Goal: Find contact information: Find contact information

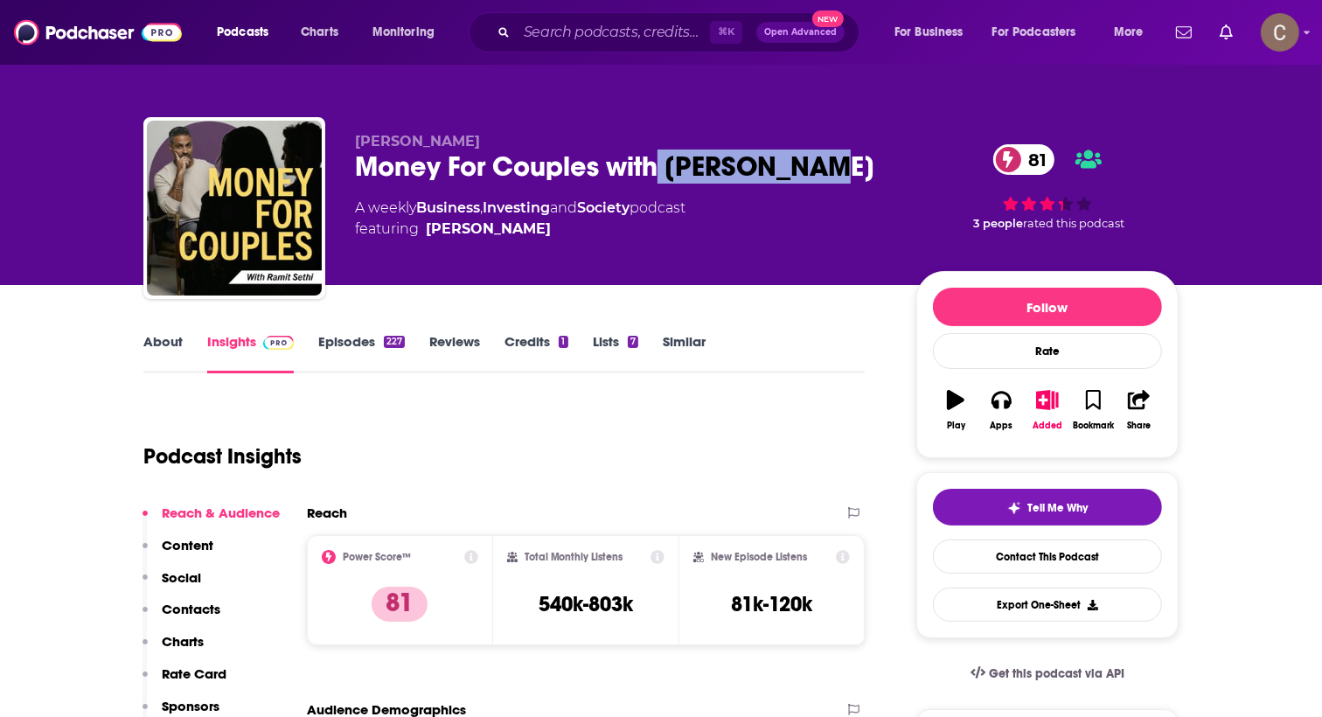
drag, startPoint x: 664, startPoint y: 162, endPoint x: 884, endPoint y: 189, distance: 222.0
click at [884, 189] on div "Ramit Sethi Money For Couples with Ramit Sethi 81 A weekly Business , Investing…" at bounding box center [621, 203] width 533 height 140
copy h2 "Ramit Sethi"
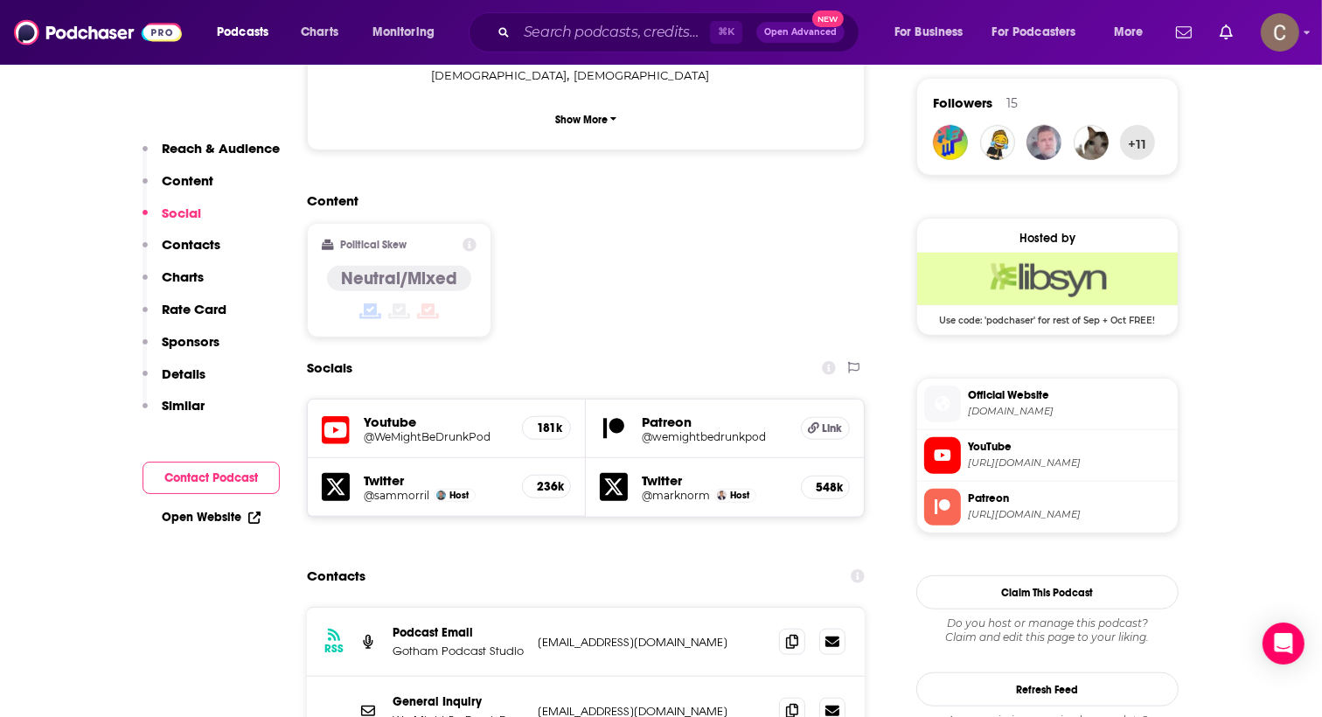
scroll to position [1298, 0]
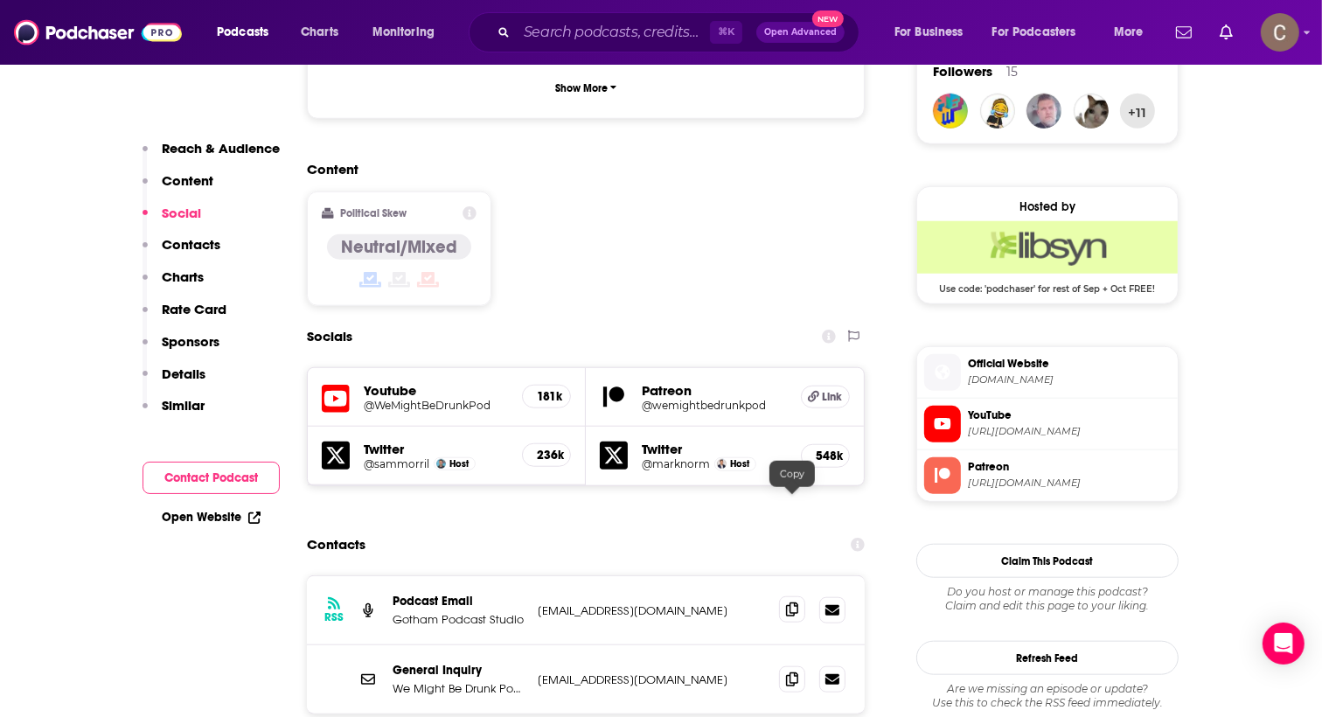
click at [790, 596] on span at bounding box center [792, 609] width 26 height 26
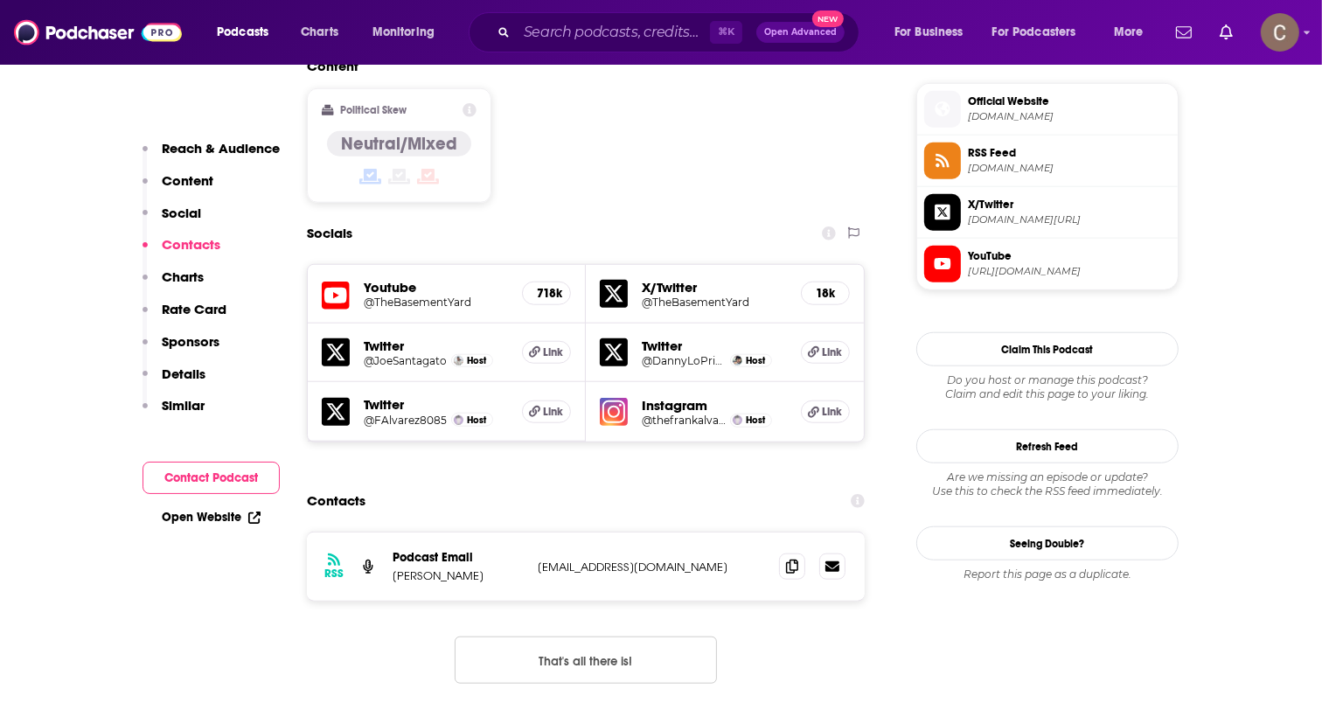
scroll to position [1400, 0]
click at [790, 560] on icon at bounding box center [792, 567] width 12 height 14
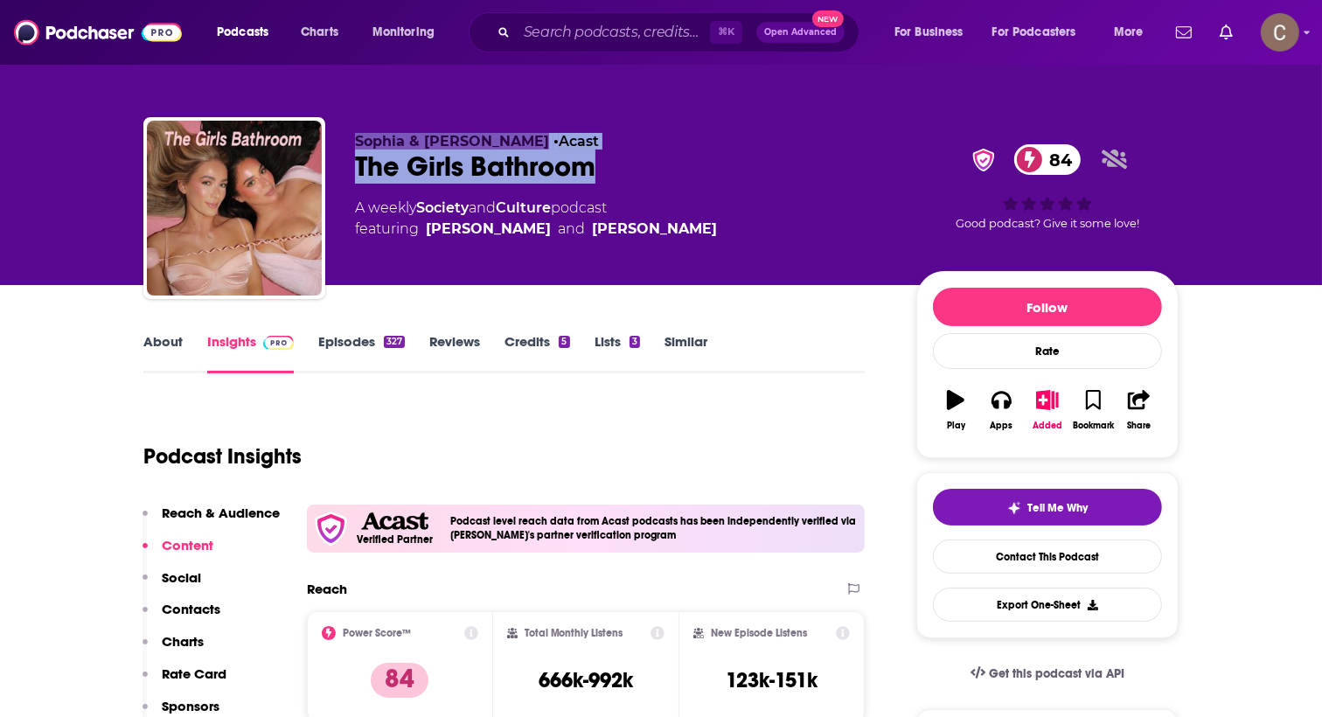
drag, startPoint x: 602, startPoint y: 177, endPoint x: 351, endPoint y: 140, distance: 252.7
click at [350, 139] on div "Sophia & Cinzia • Acast The Girls Bathroom 84 A weekly Society and Culture podc…" at bounding box center [660, 211] width 1035 height 189
copy div "Sophia & Cinzia • Acast The Girls Bathroom"
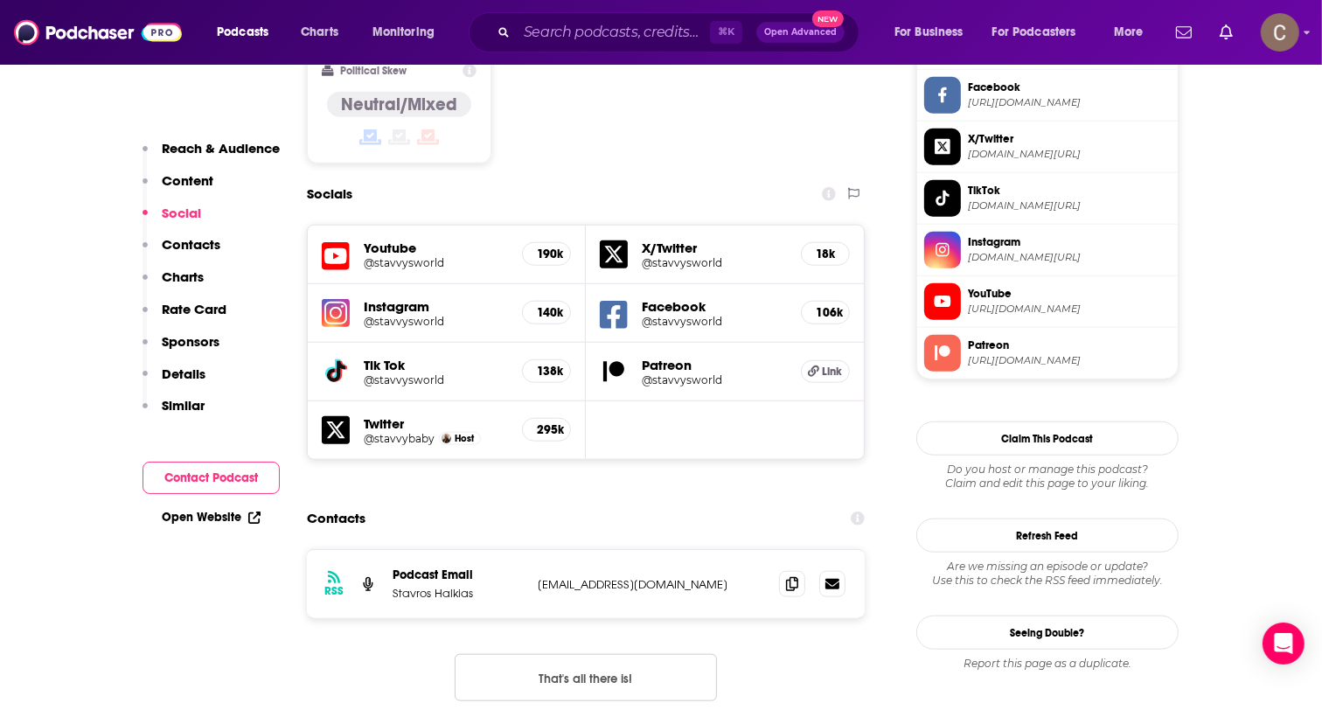
scroll to position [1534, 0]
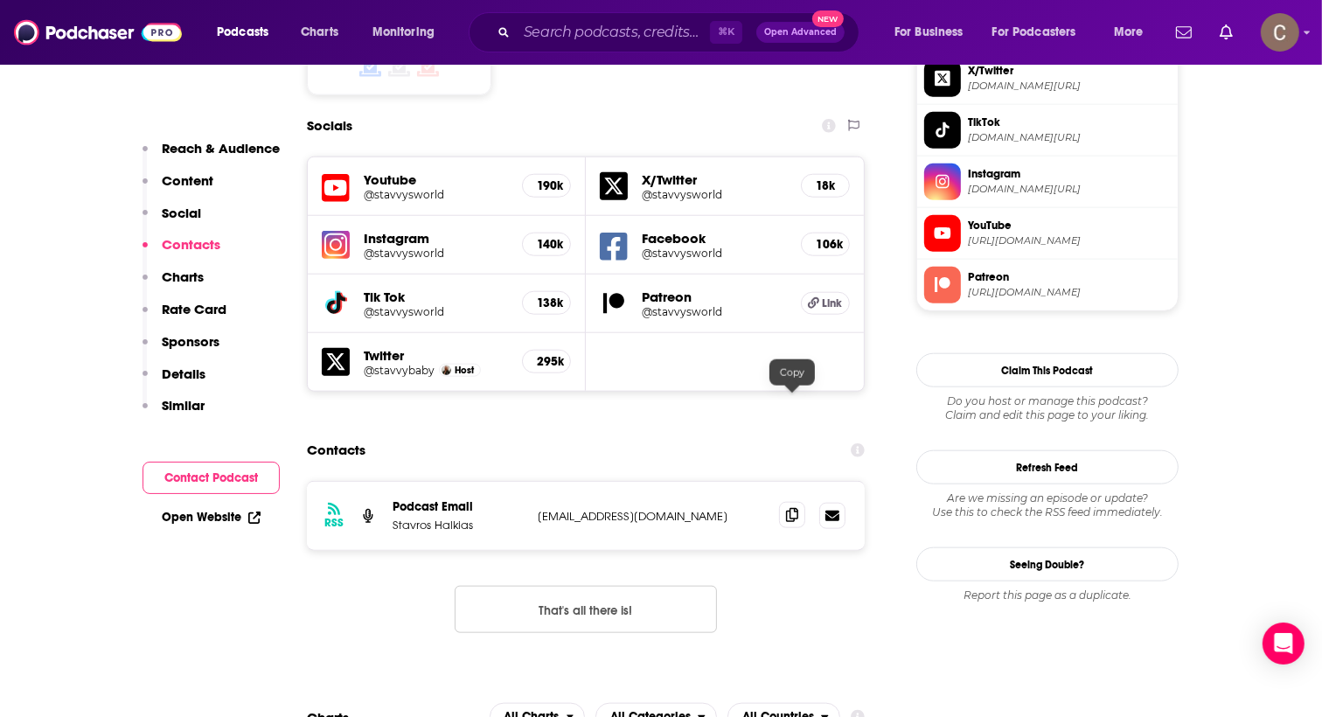
click at [789, 508] on icon at bounding box center [792, 515] width 12 height 14
click at [687, 289] on h5 "Patreon" at bounding box center [714, 297] width 145 height 17
click at [682, 305] on h5 "@stavvysworld" at bounding box center [714, 311] width 145 height 13
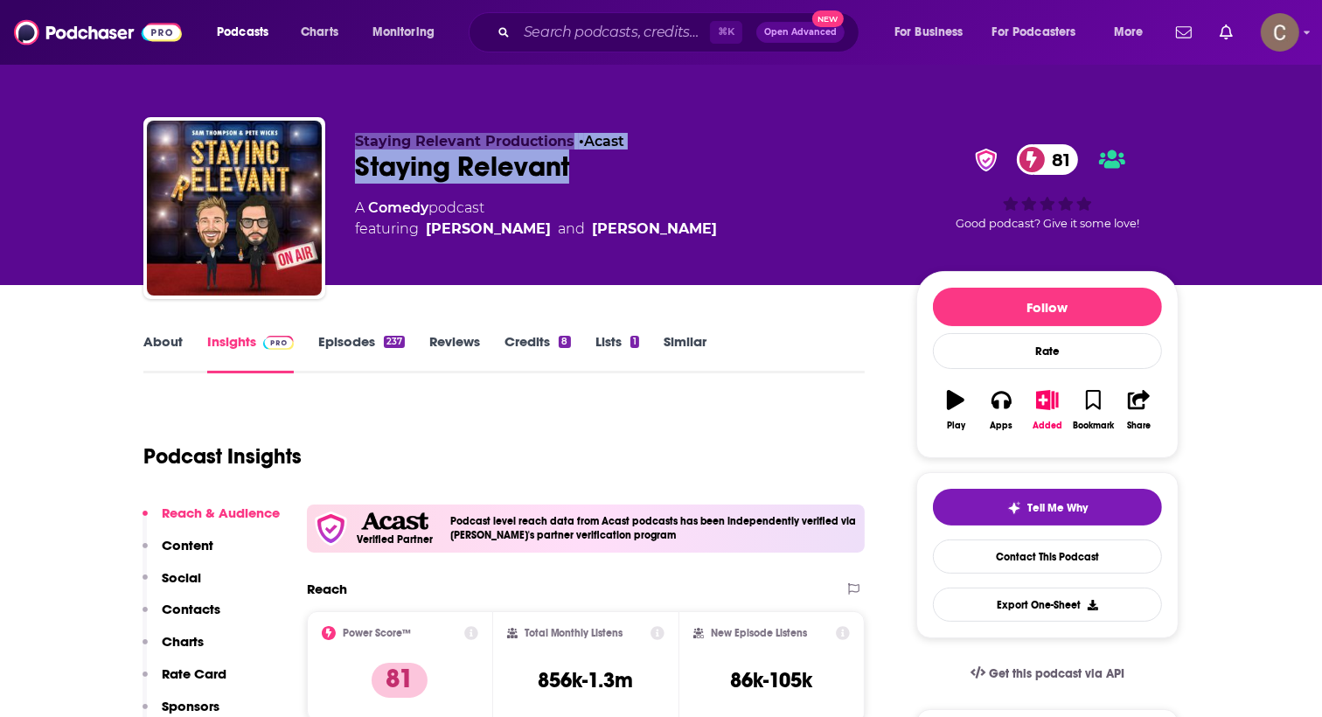
drag, startPoint x: 589, startPoint y: 171, endPoint x: 346, endPoint y: 146, distance: 244.4
click at [346, 146] on div "Staying Relevant Productions • Acast Staying Relevant 81 A Comedy podcast featu…" at bounding box center [660, 211] width 1035 height 189
copy div "Staying Relevant Productions • Acast Staying Relevant"
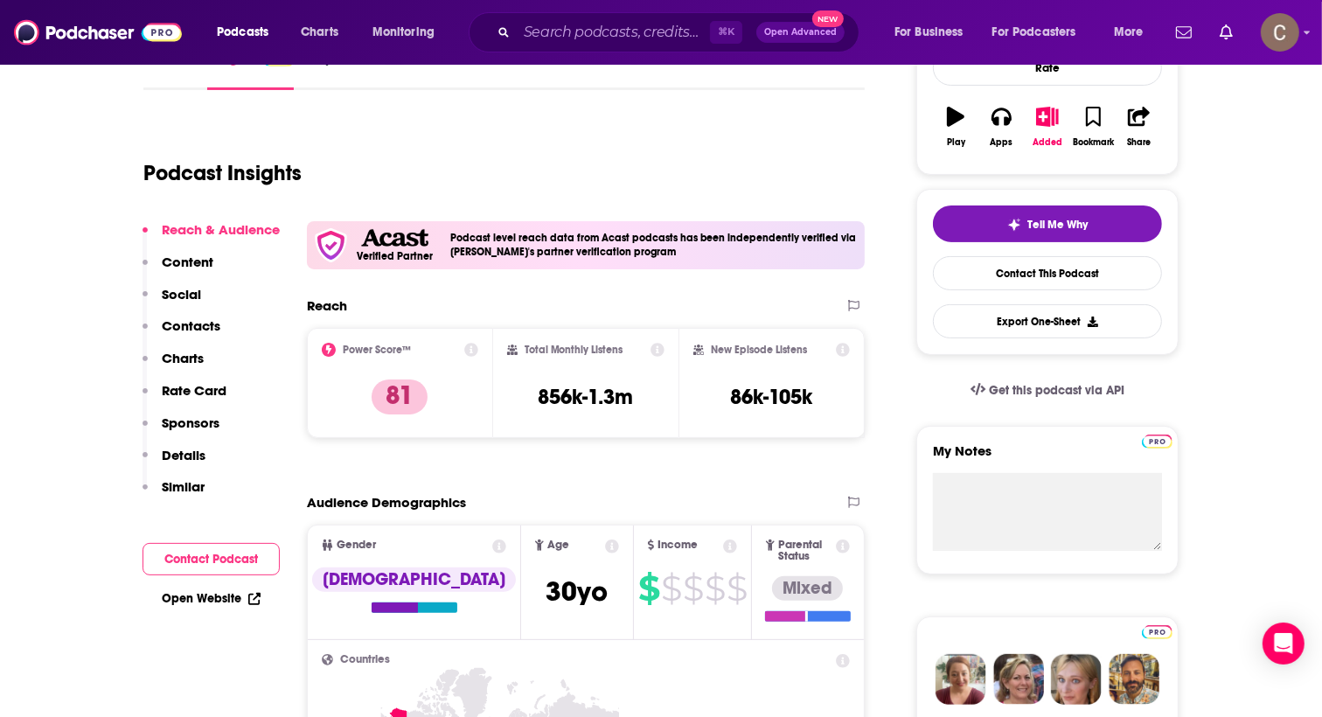
scroll to position [197, 0]
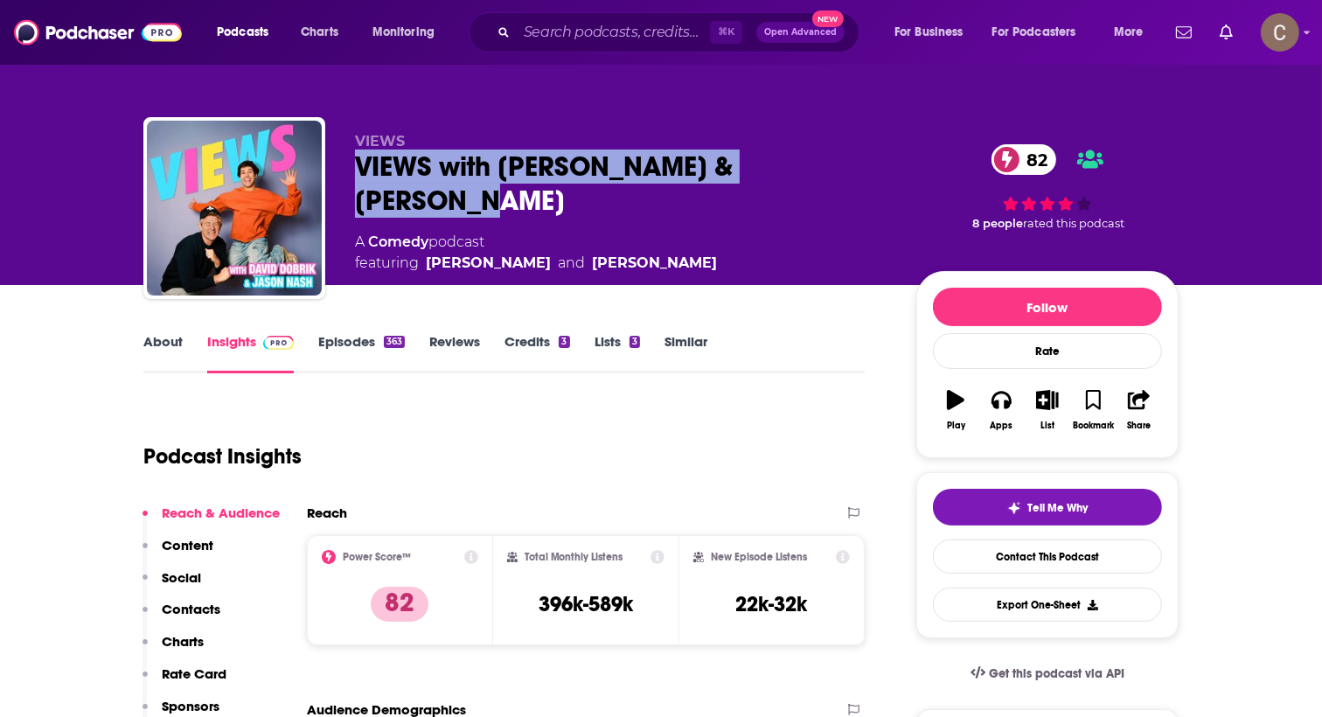
drag, startPoint x: 887, startPoint y: 174, endPoint x: 356, endPoint y: 170, distance: 531.6
click at [356, 170] on div "VIEWS with David Dobrik & Jason Nash 82" at bounding box center [621, 184] width 533 height 68
copy h2 "VIEWS with David Dobrik & Jason Nash"
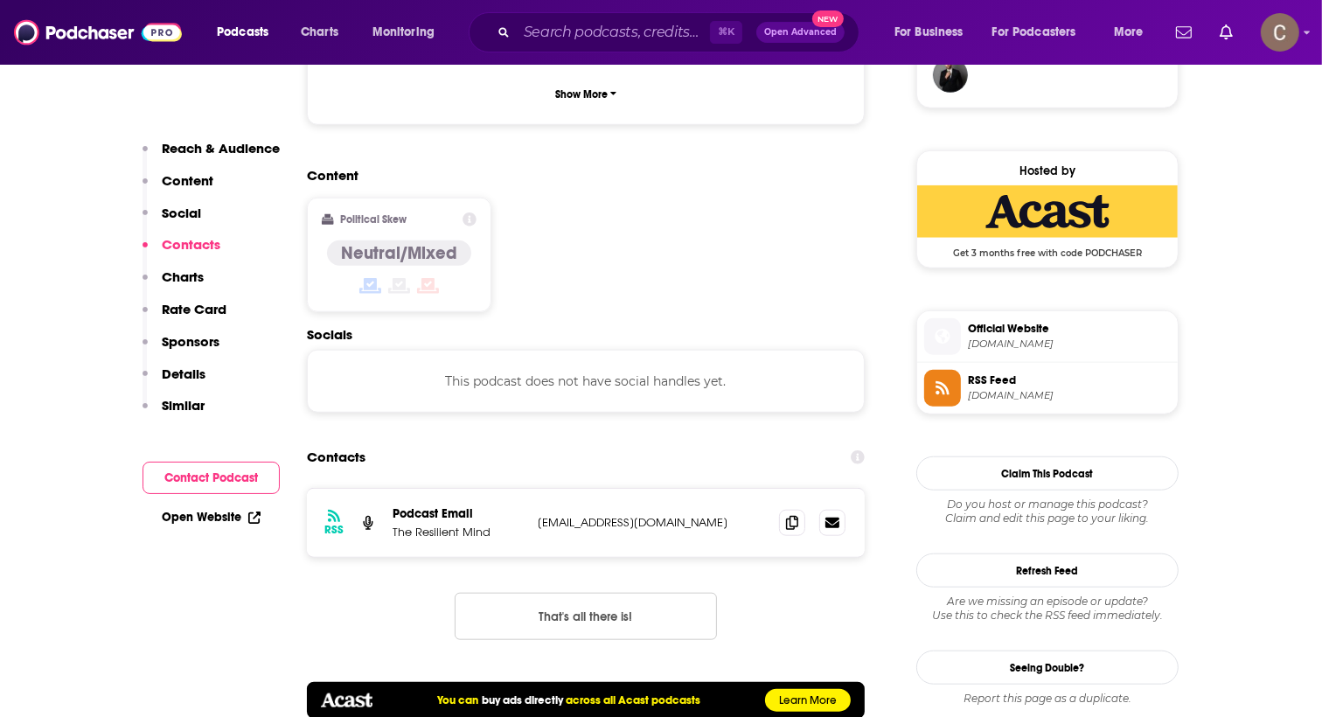
scroll to position [1470, 0]
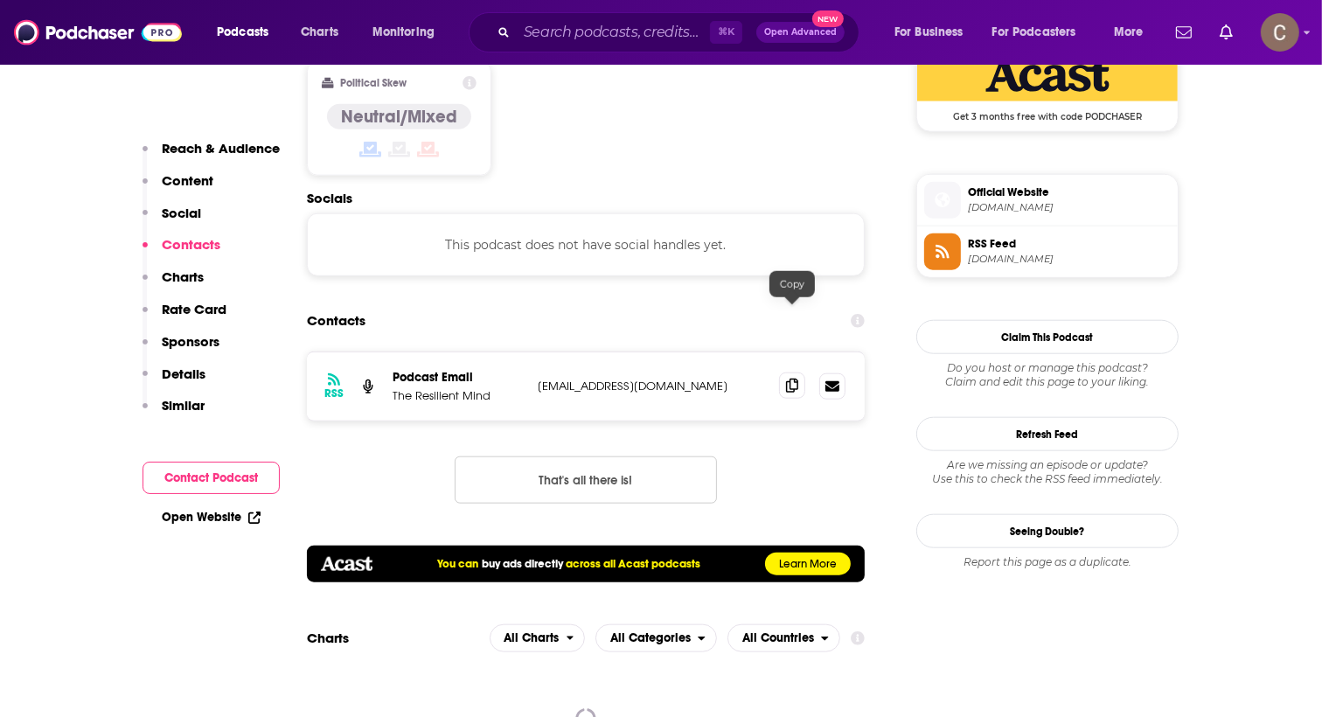
click at [792, 379] on icon at bounding box center [792, 386] width 12 height 14
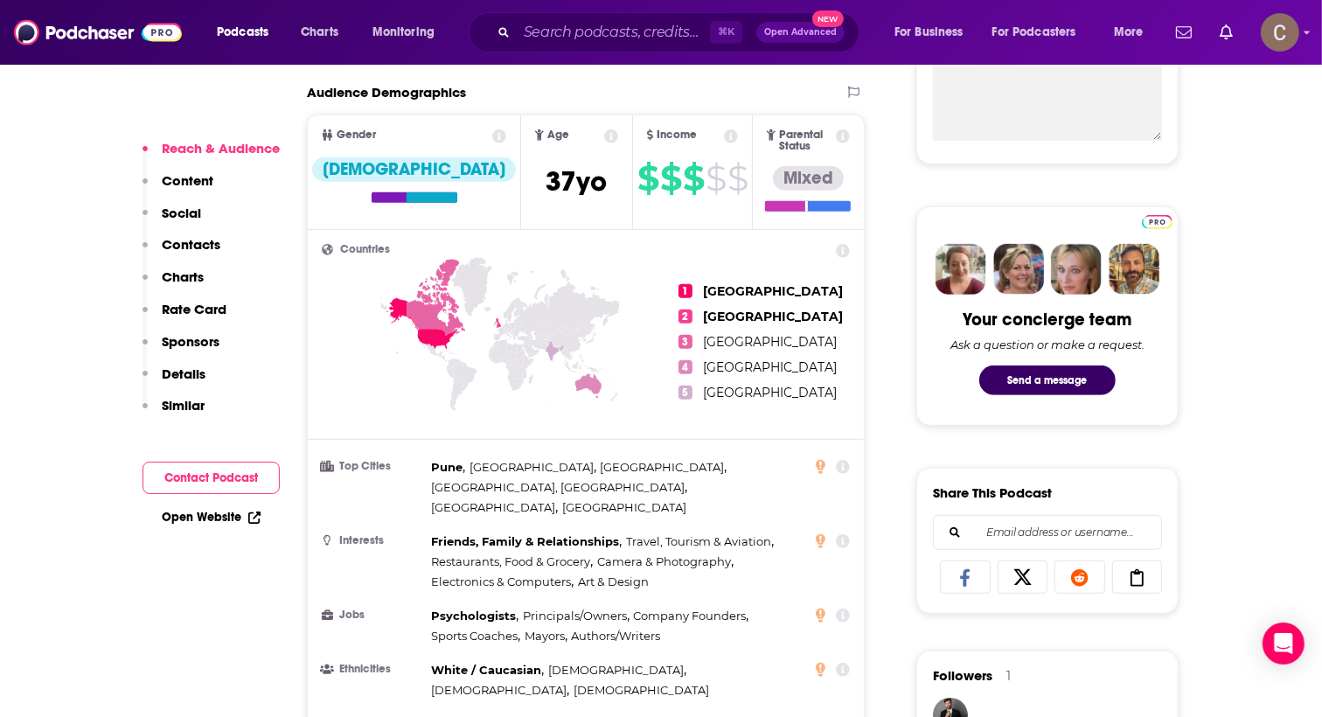
scroll to position [0, 0]
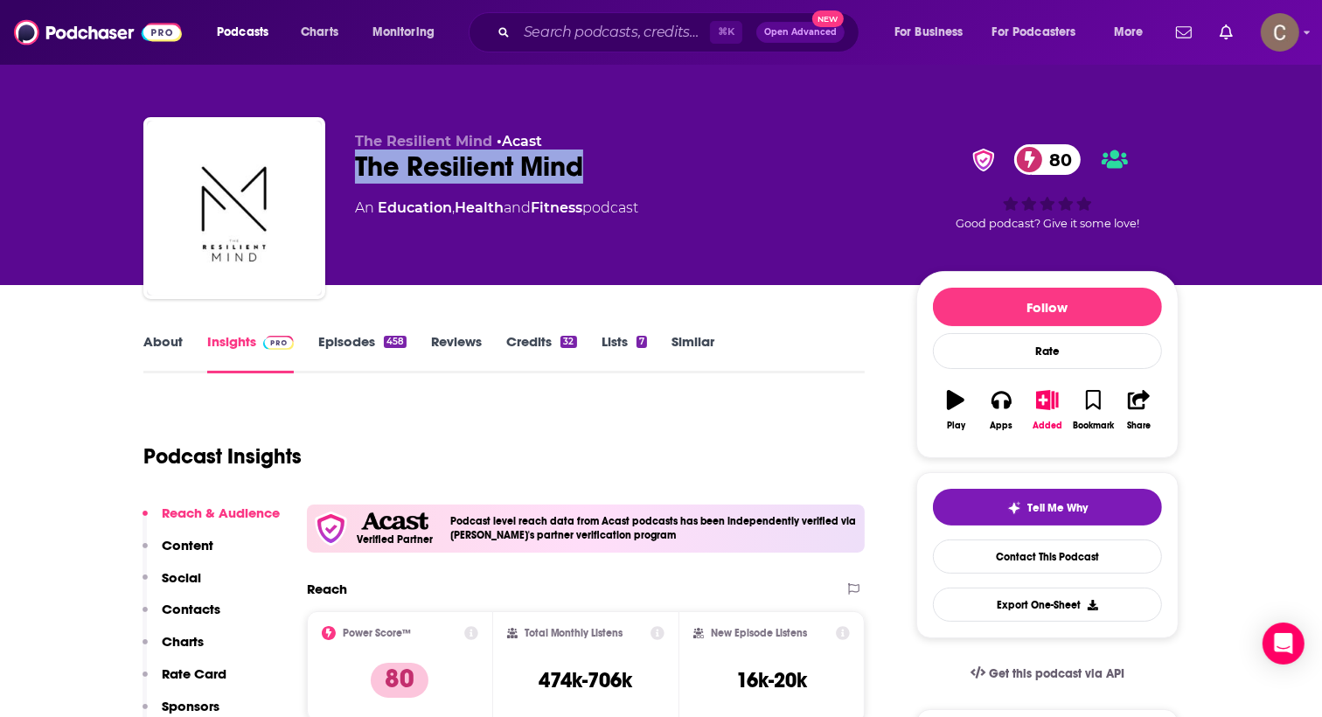
drag, startPoint x: 597, startPoint y: 164, endPoint x: 357, endPoint y: 163, distance: 240.4
click at [357, 163] on div "The Resilient Mind 80" at bounding box center [621, 167] width 533 height 34
copy h2 "The Resilient Mind"
click at [610, 174] on div "The Resilient Mind 80" at bounding box center [621, 167] width 533 height 34
click at [357, 339] on link "Episodes 458" at bounding box center [362, 353] width 88 height 40
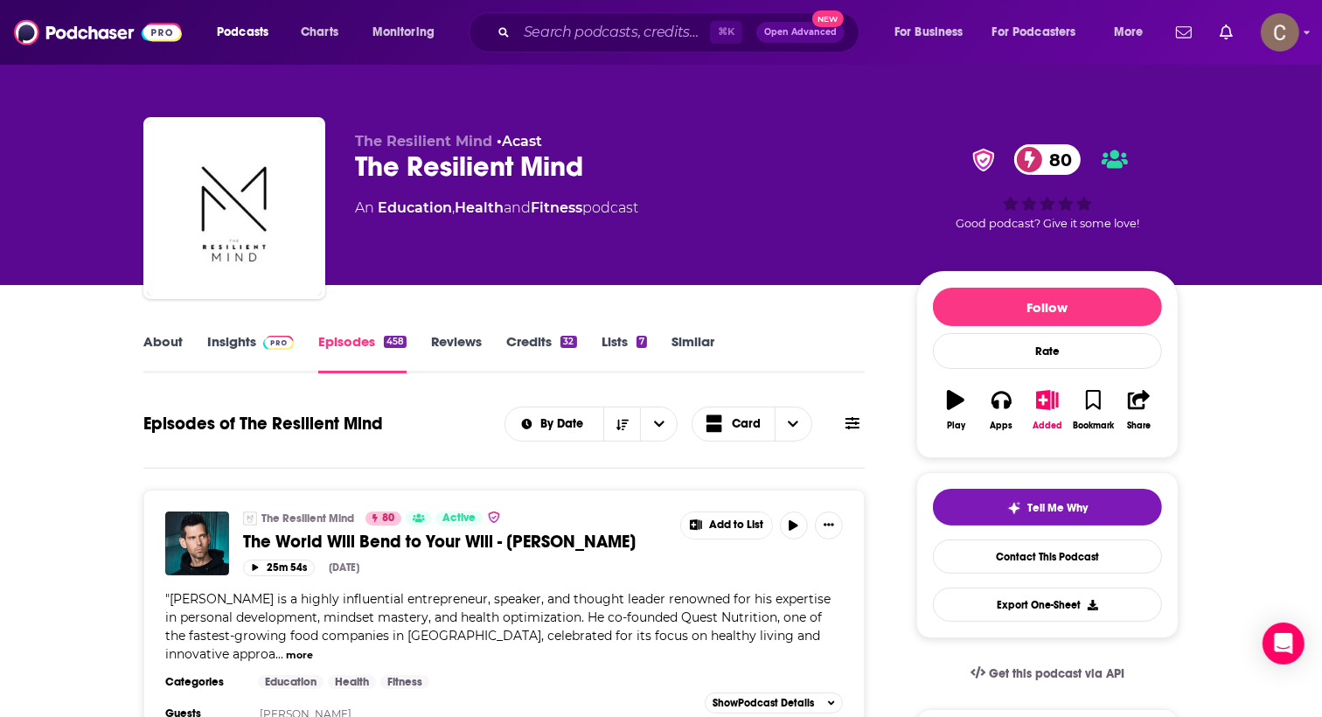
click at [244, 341] on link "Insights" at bounding box center [250, 353] width 87 height 40
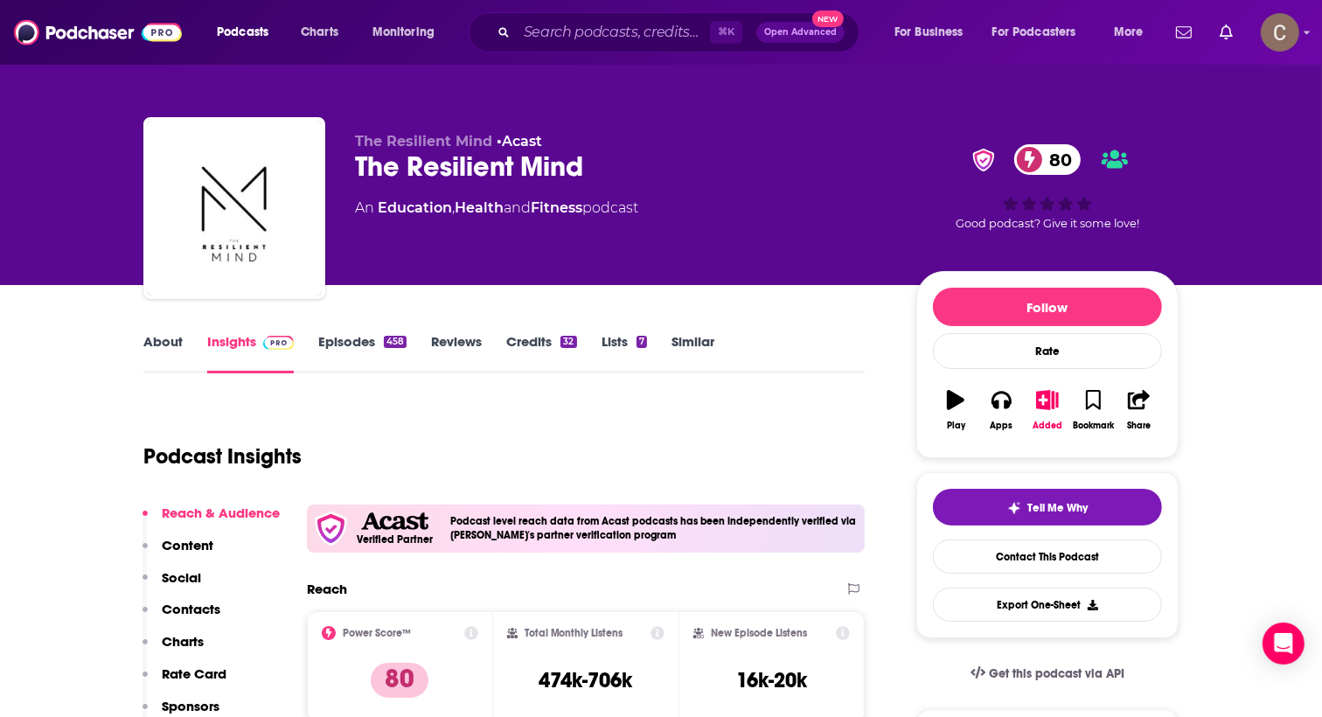
click at [169, 340] on link "About" at bounding box center [162, 353] width 39 height 40
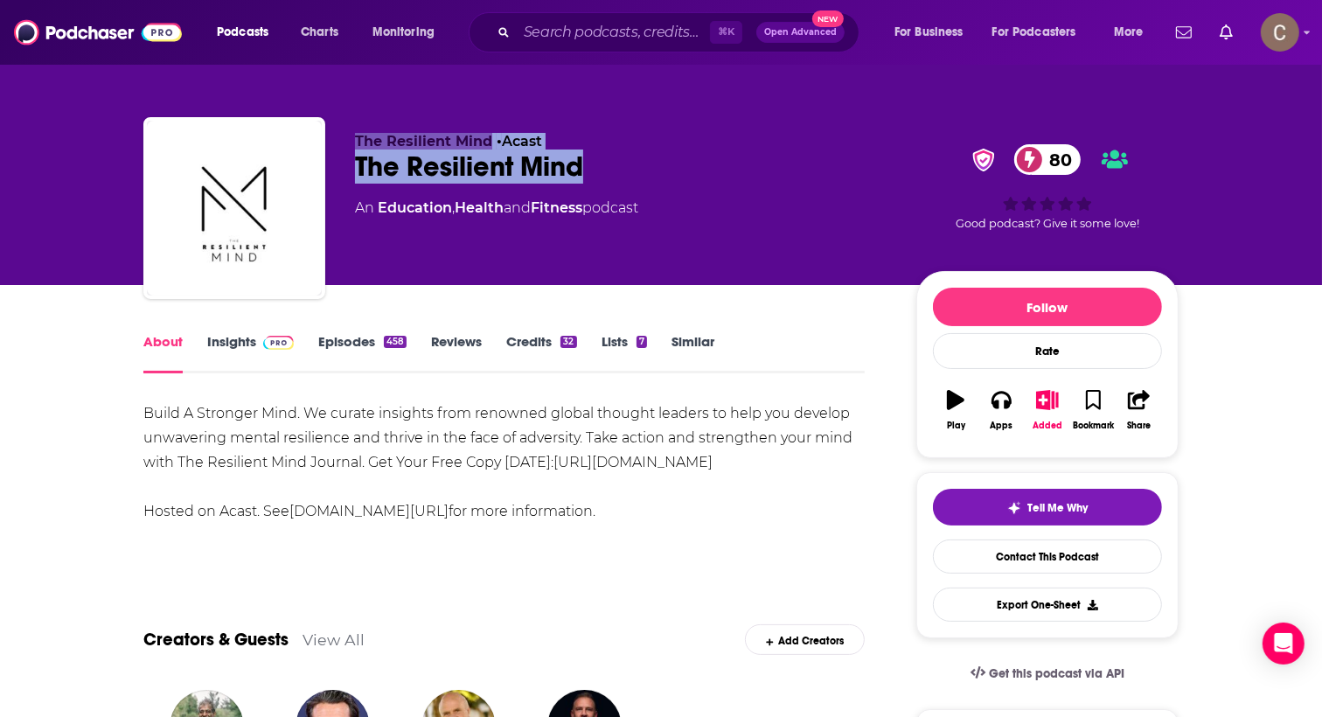
drag, startPoint x: 622, startPoint y: 169, endPoint x: 355, endPoint y: 143, distance: 268.0
click at [355, 143] on div "The Resilient Mind • Acast The Resilient Mind 80 An Education , Health and Fitn…" at bounding box center [621, 203] width 533 height 140
copy div "The Resilient Mind • Acast The Resilient Mind"
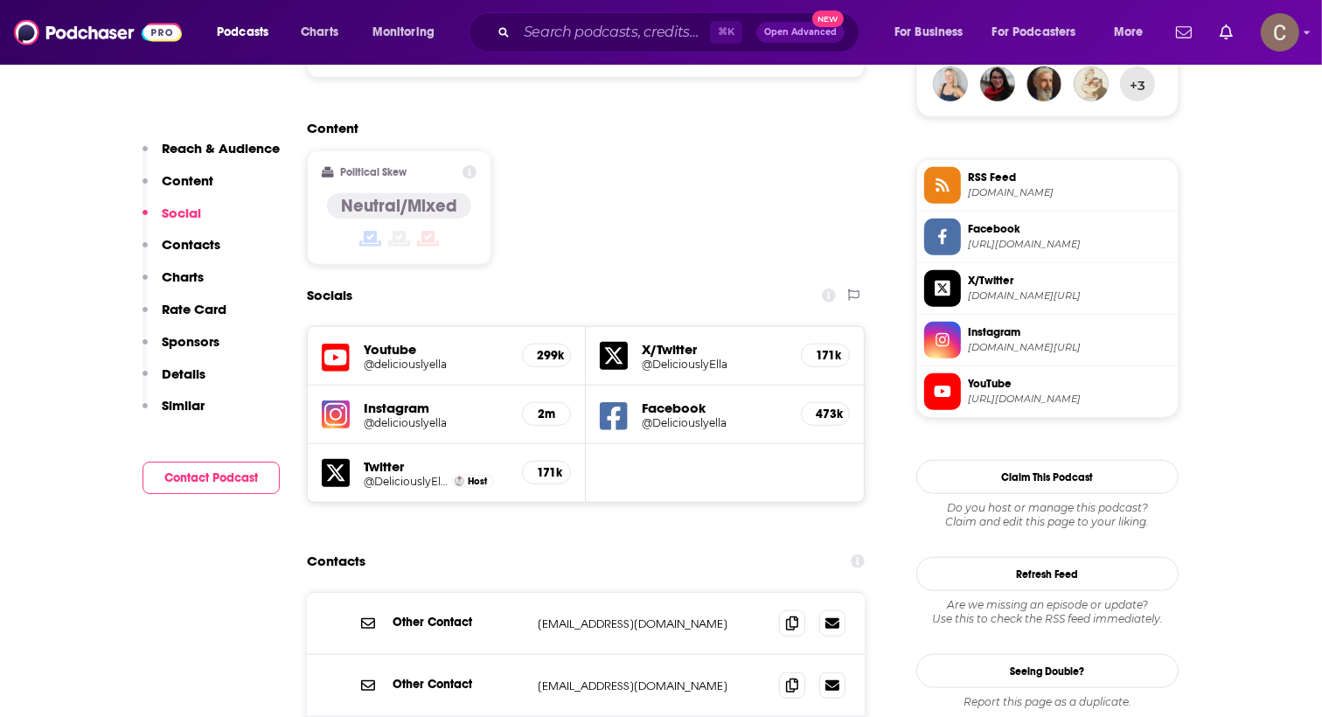
scroll to position [1323, 0]
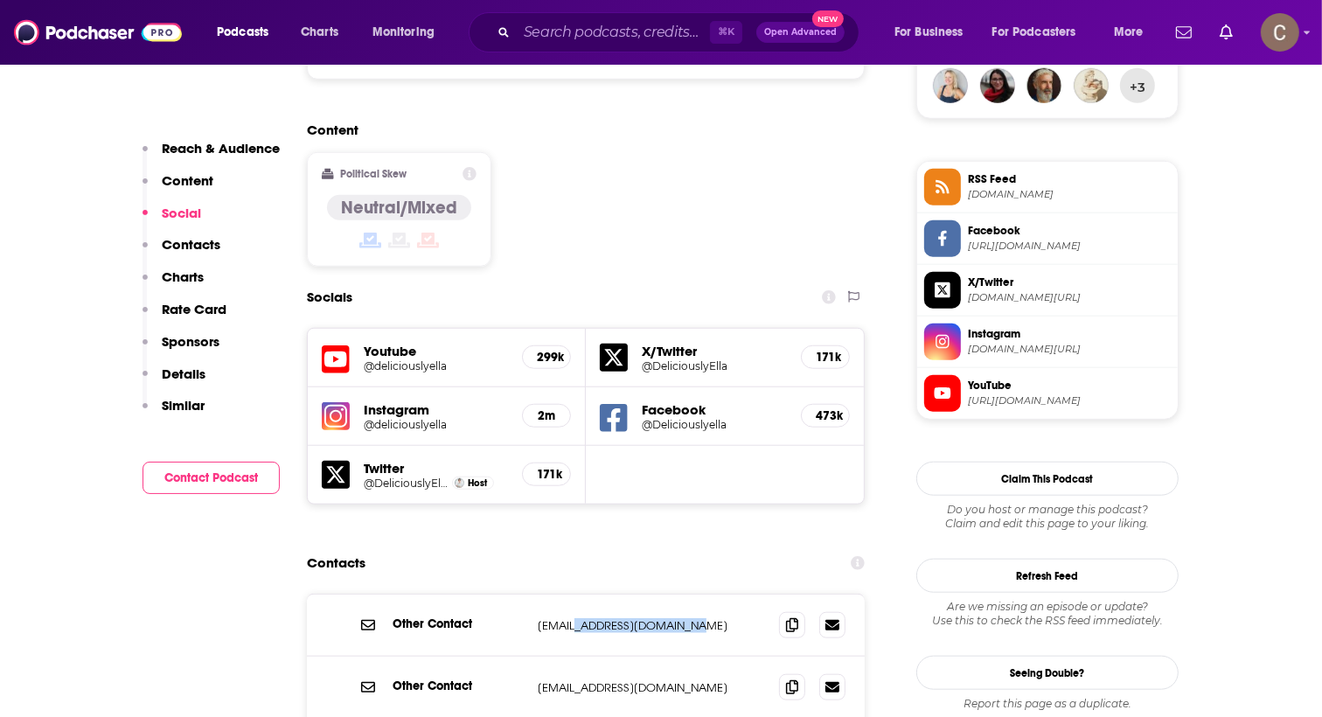
drag, startPoint x: 702, startPoint y: 553, endPoint x: 582, endPoint y: 551, distance: 119.8
click at [582, 618] on p "teams@deliciouslyella.com" at bounding box center [651, 625] width 227 height 15
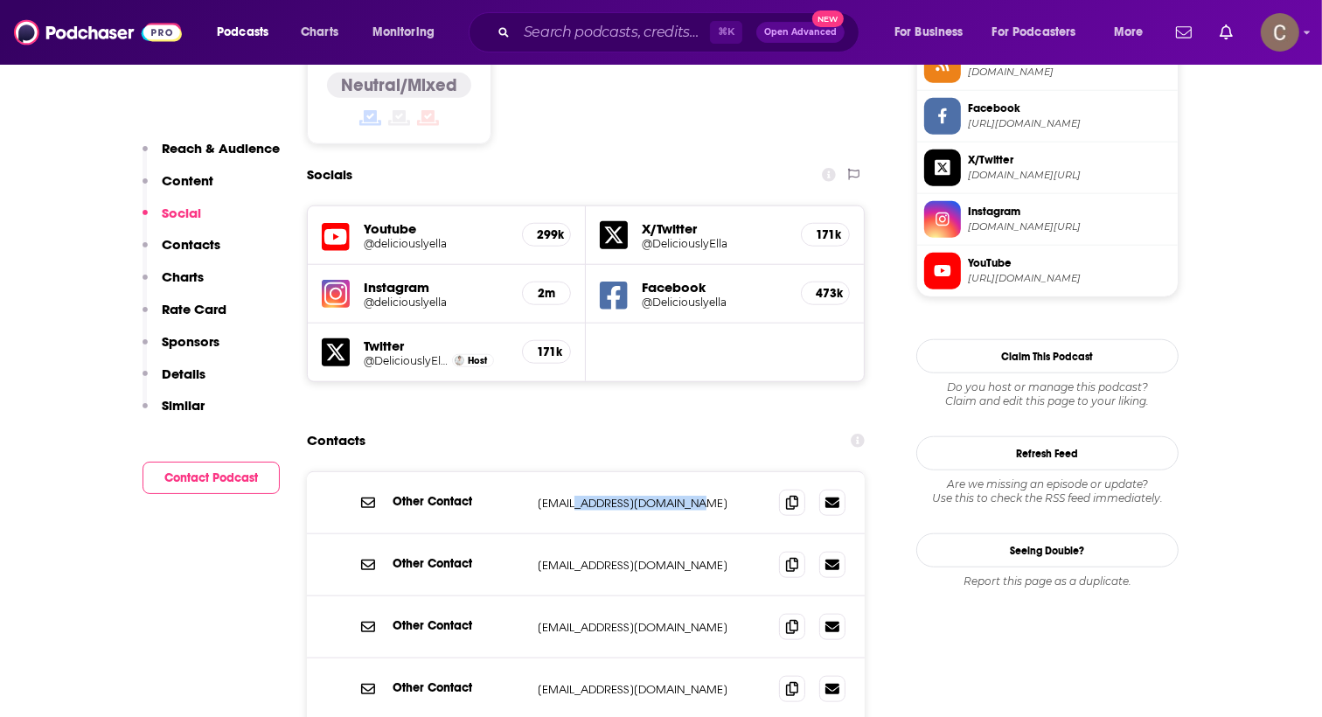
scroll to position [1461, 0]
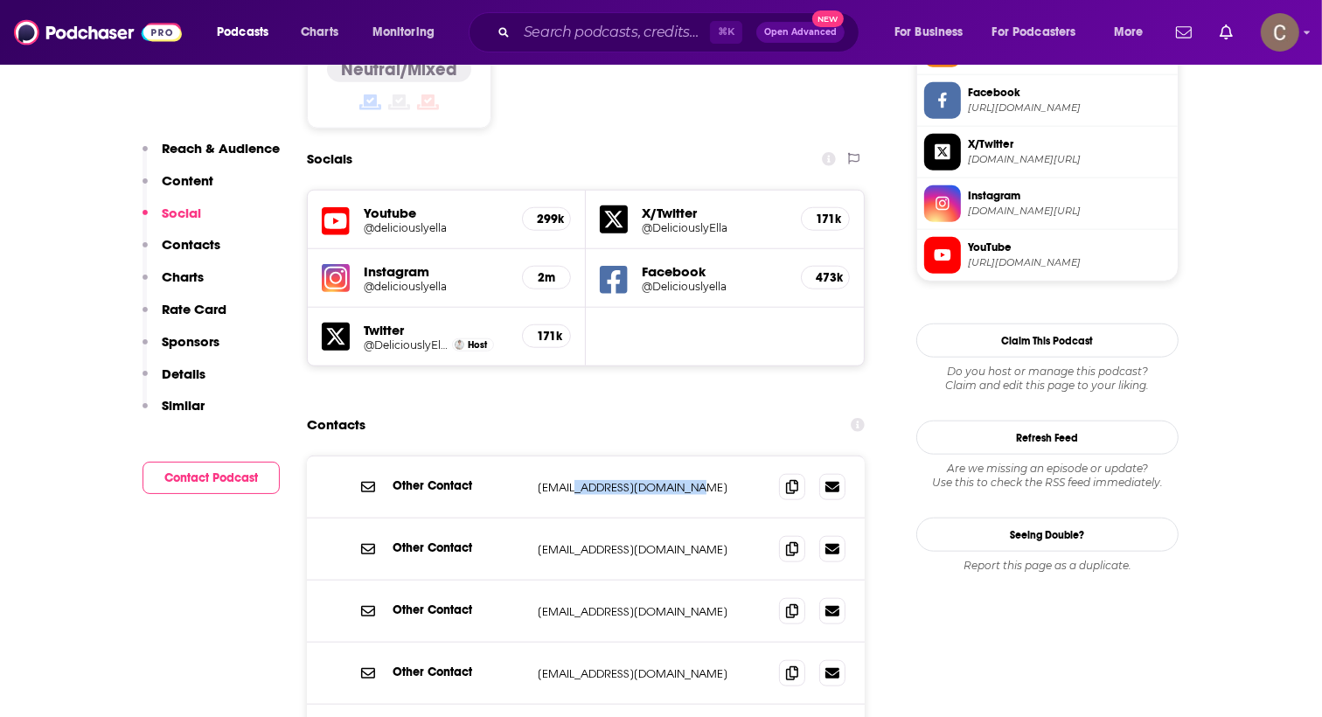
copy p "deliciouslyella.com"
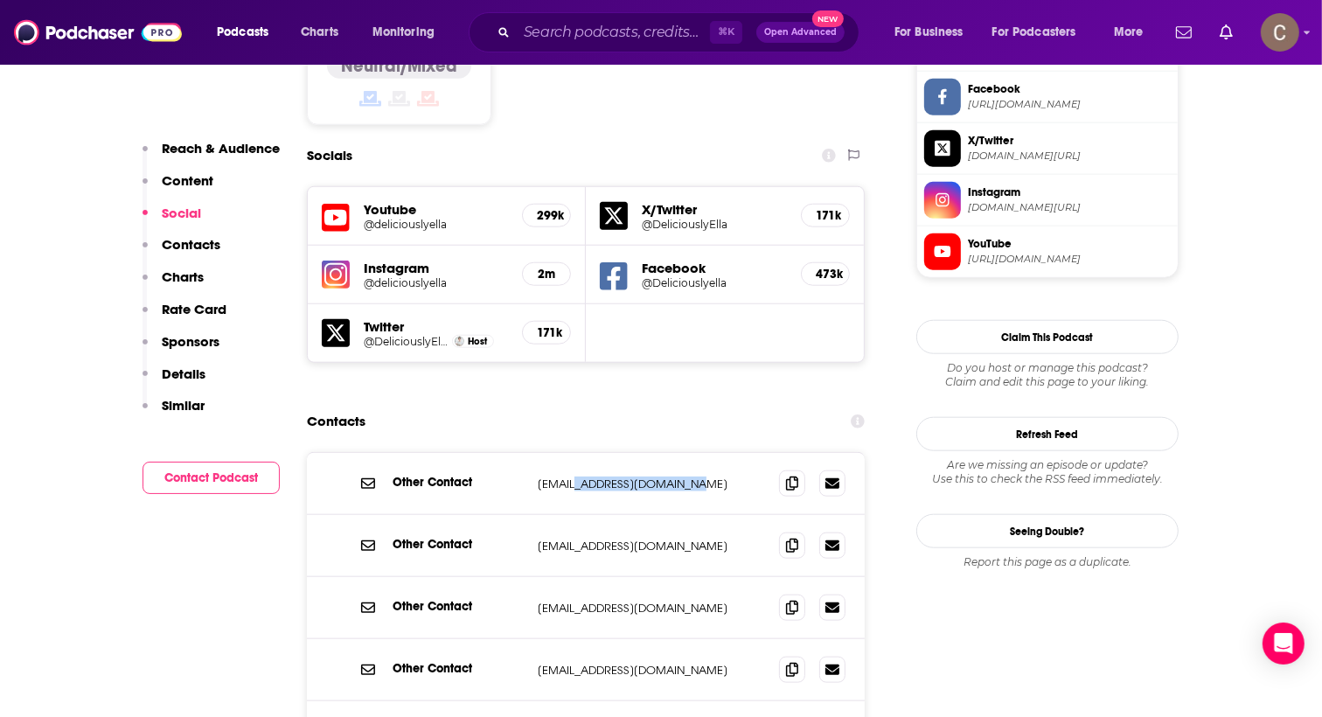
scroll to position [1467, 0]
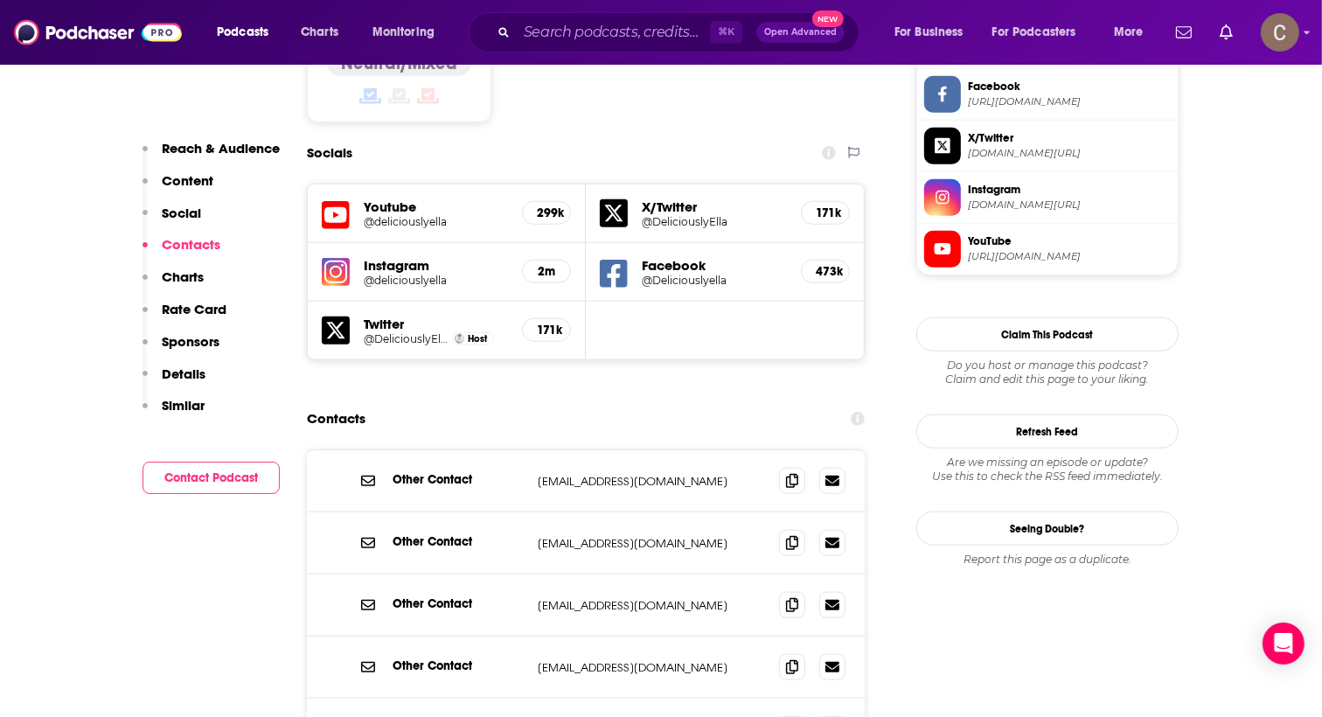
click at [693, 574] on div "Other Contact sales@deliciouslyella.com sales@deliciouslyella.com" at bounding box center [586, 605] width 558 height 62
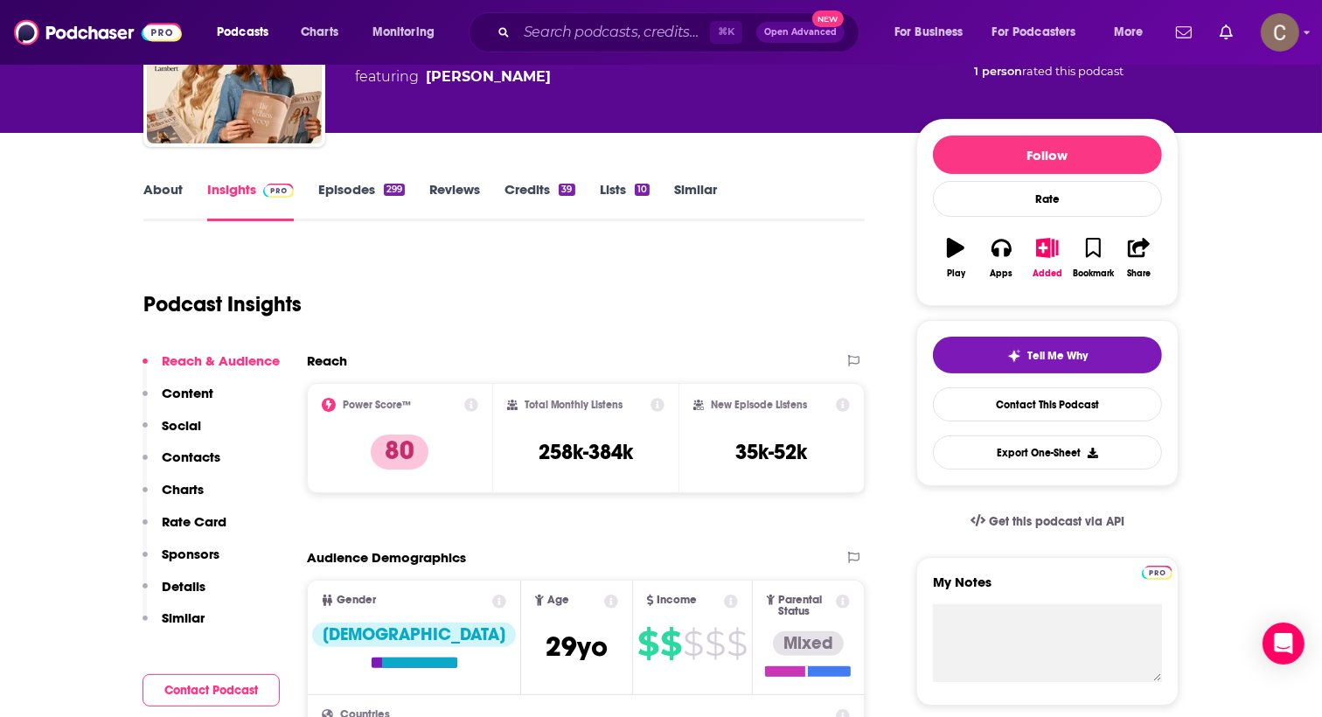
scroll to position [0, 0]
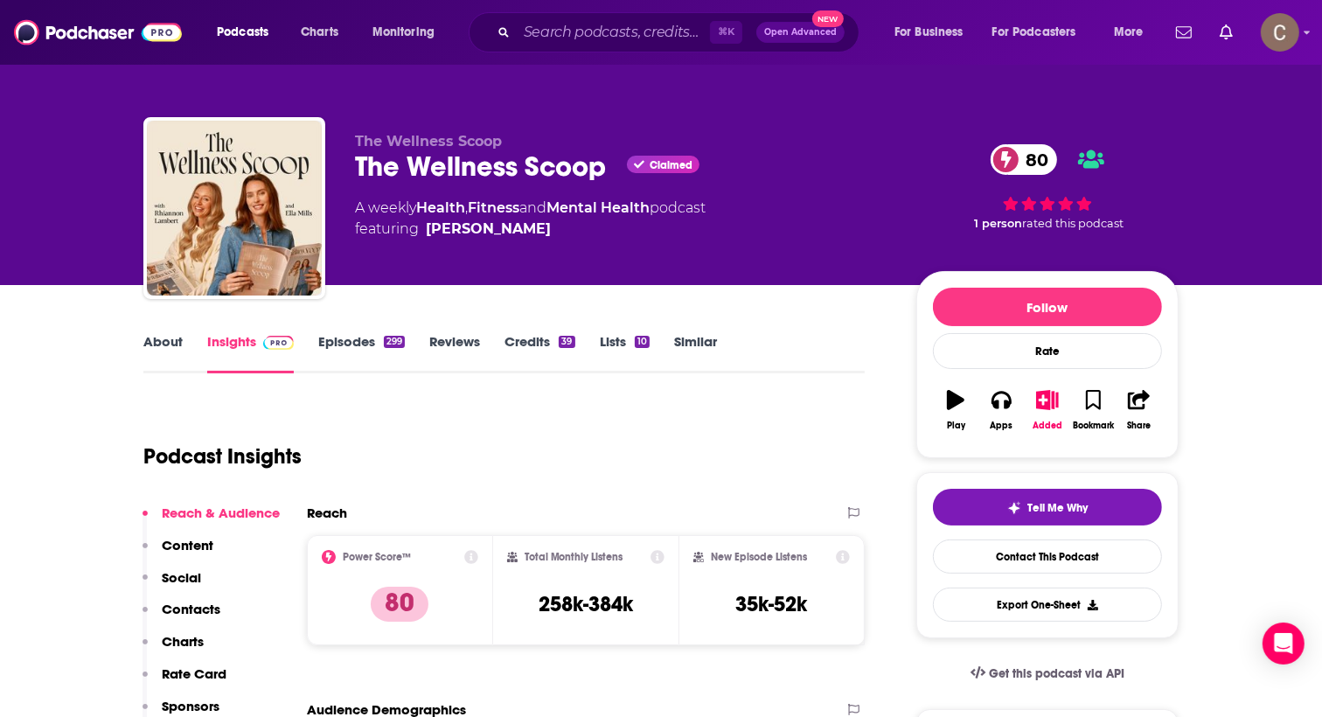
click at [471, 164] on div "The Wellness Scoop Claimed 80" at bounding box center [621, 167] width 533 height 34
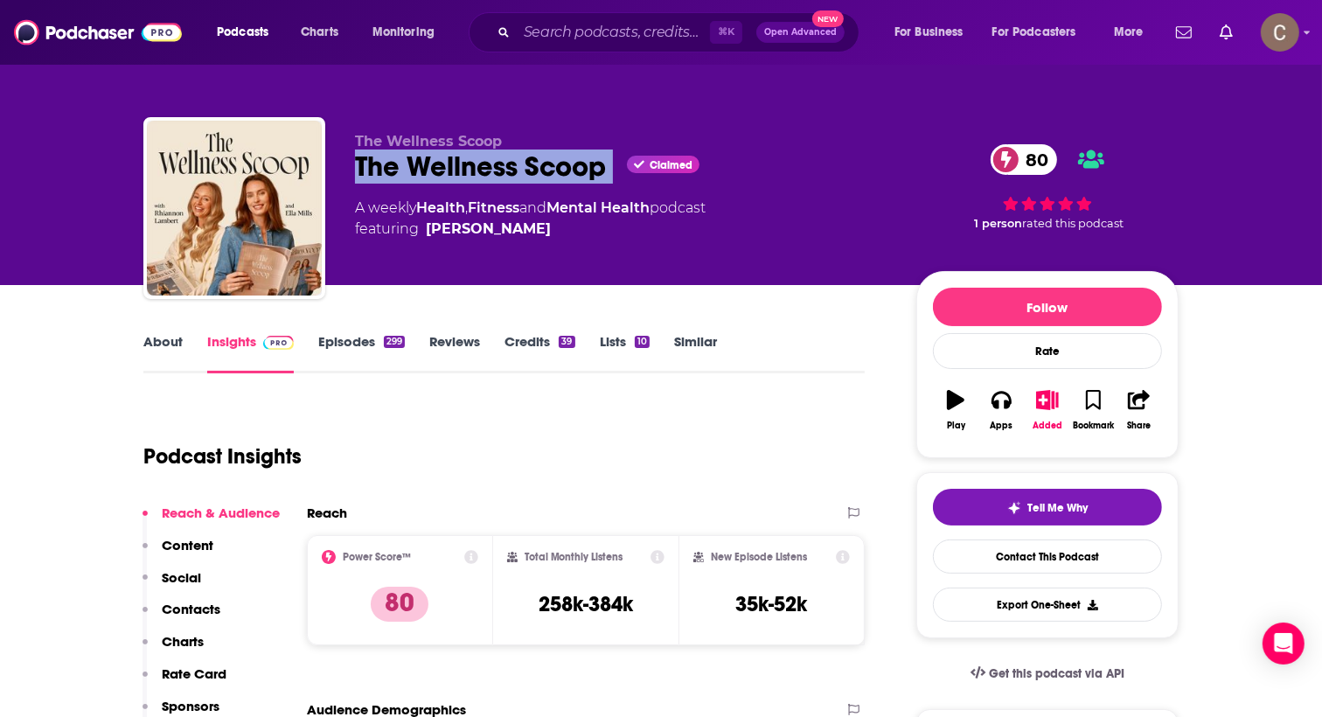
click at [471, 164] on div "The Wellness Scoop Claimed 80" at bounding box center [621, 167] width 533 height 34
copy div "The Wellness Scoop"
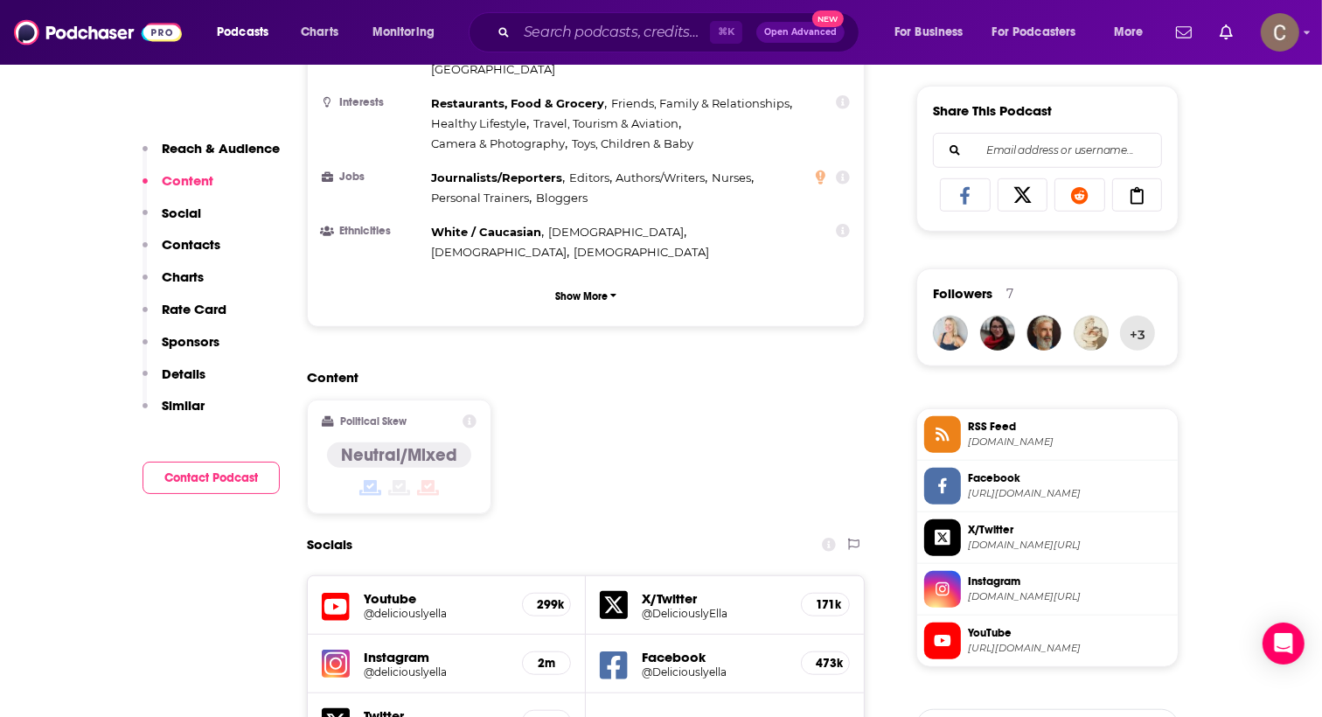
scroll to position [1078, 0]
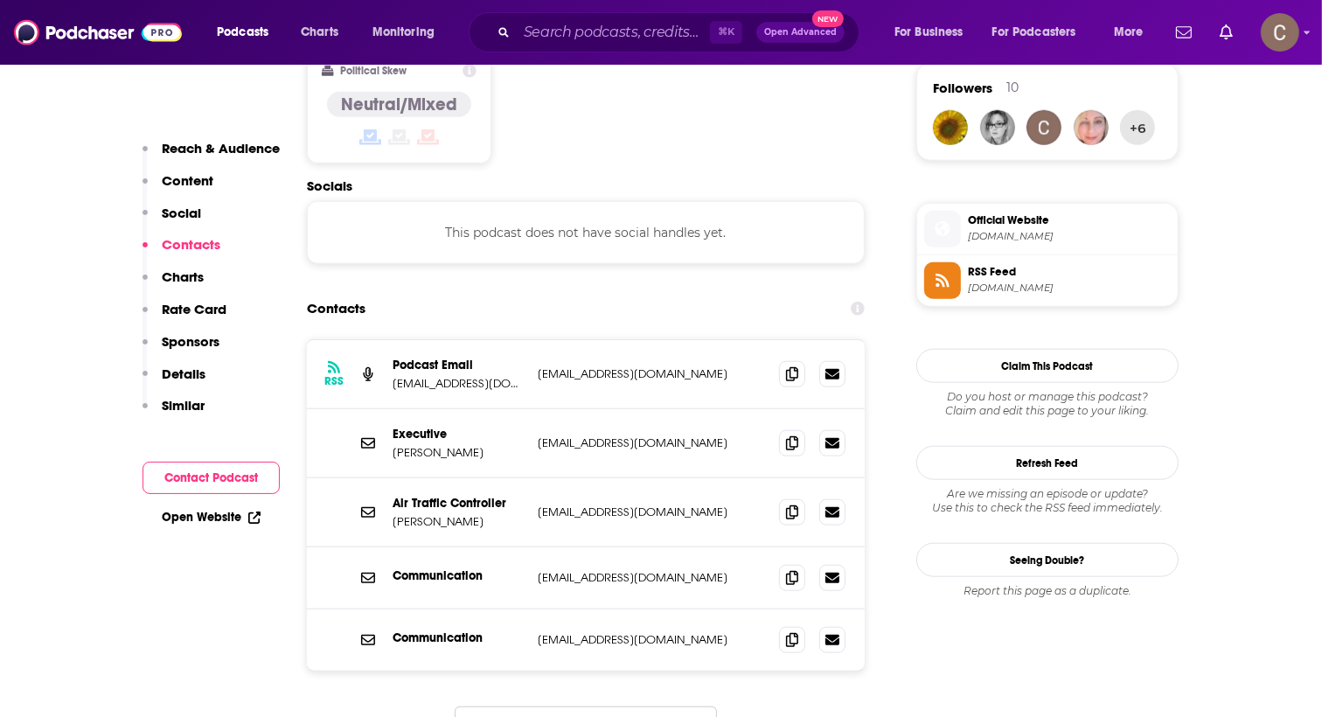
scroll to position [1449, 0]
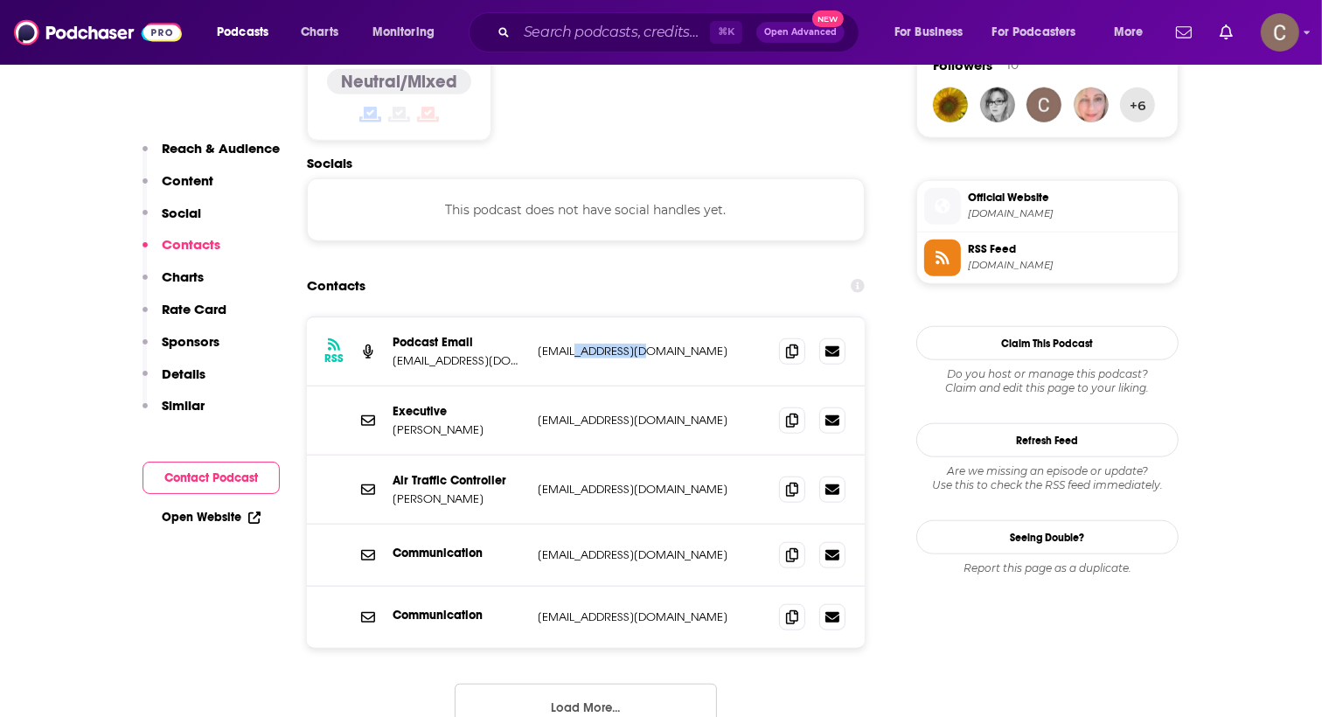
drag, startPoint x: 664, startPoint y: 279, endPoint x: 581, endPoint y: 282, distance: 84.0
click at [581, 344] on p "audio@news.com.au" at bounding box center [651, 351] width 227 height 15
copy p "news.com.au"
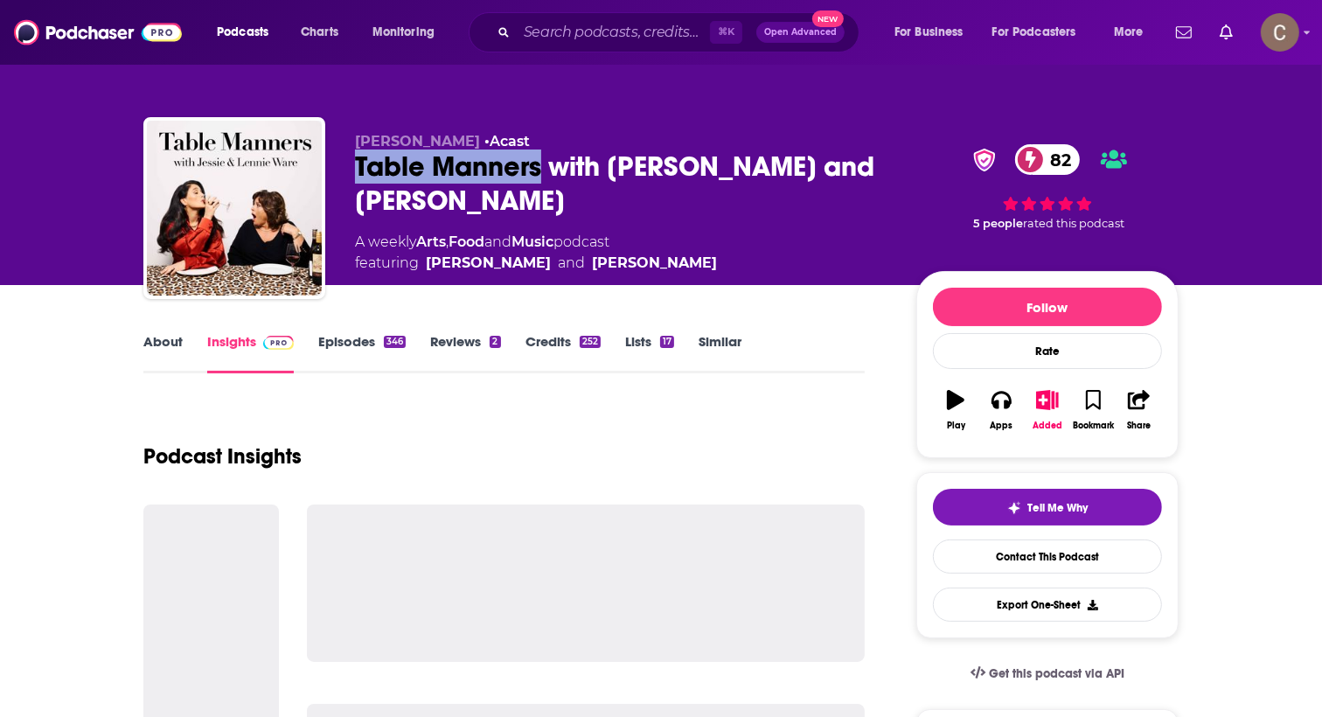
drag, startPoint x: 544, startPoint y: 168, endPoint x: 359, endPoint y: 167, distance: 184.5
click at [359, 167] on div "Table Manners with [PERSON_NAME] and [PERSON_NAME] 82" at bounding box center [621, 184] width 533 height 68
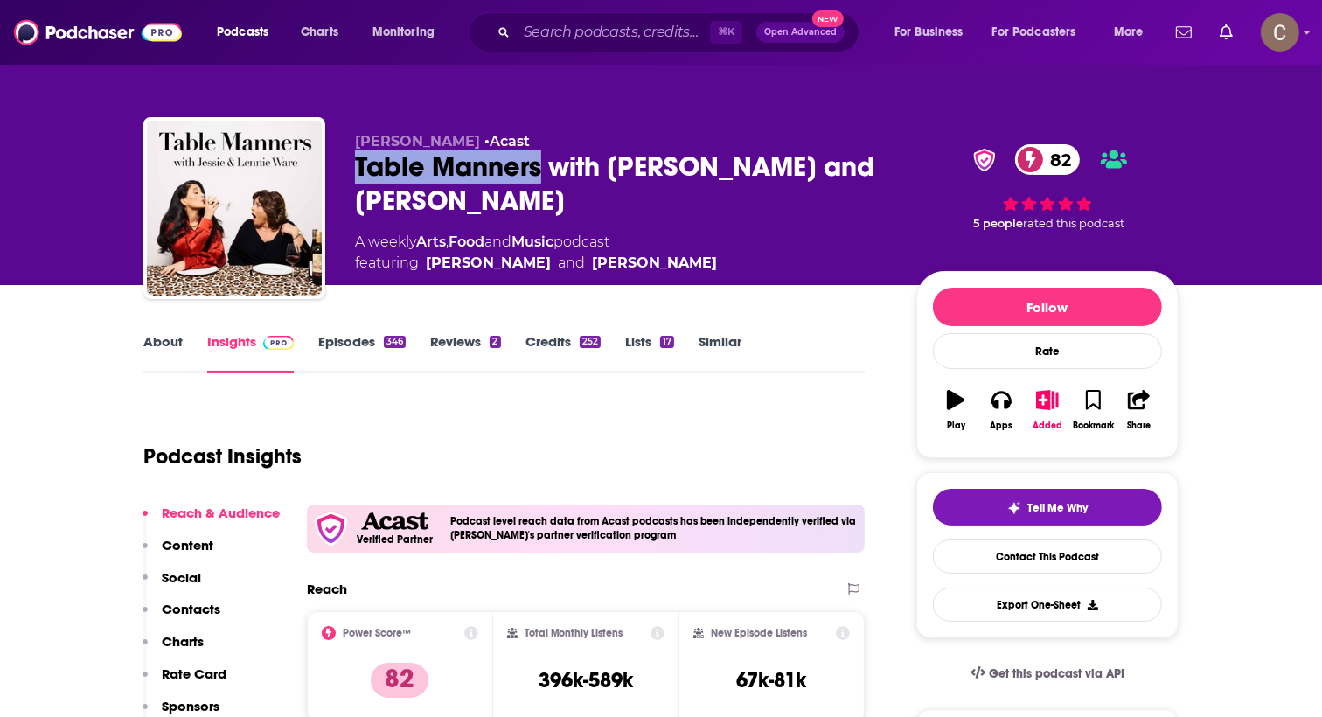
click at [358, 338] on link "Episodes 346" at bounding box center [361, 353] width 87 height 40
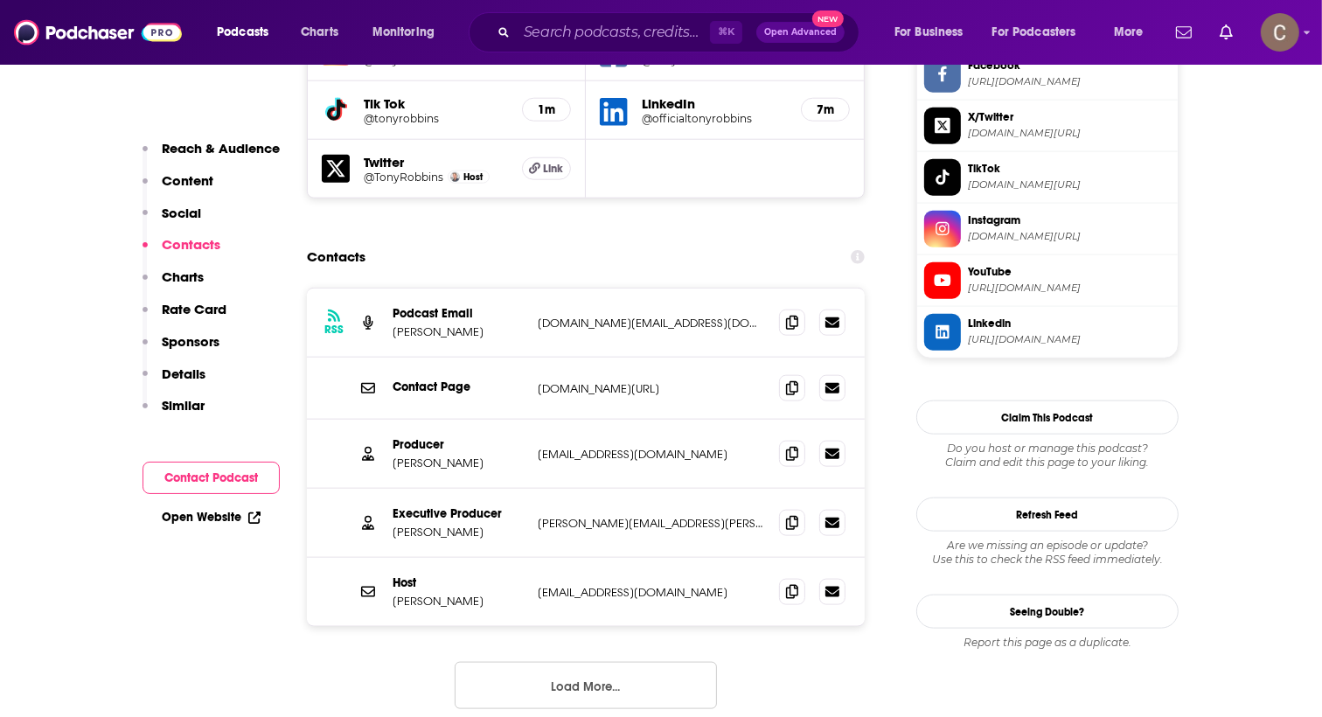
scroll to position [1702, 0]
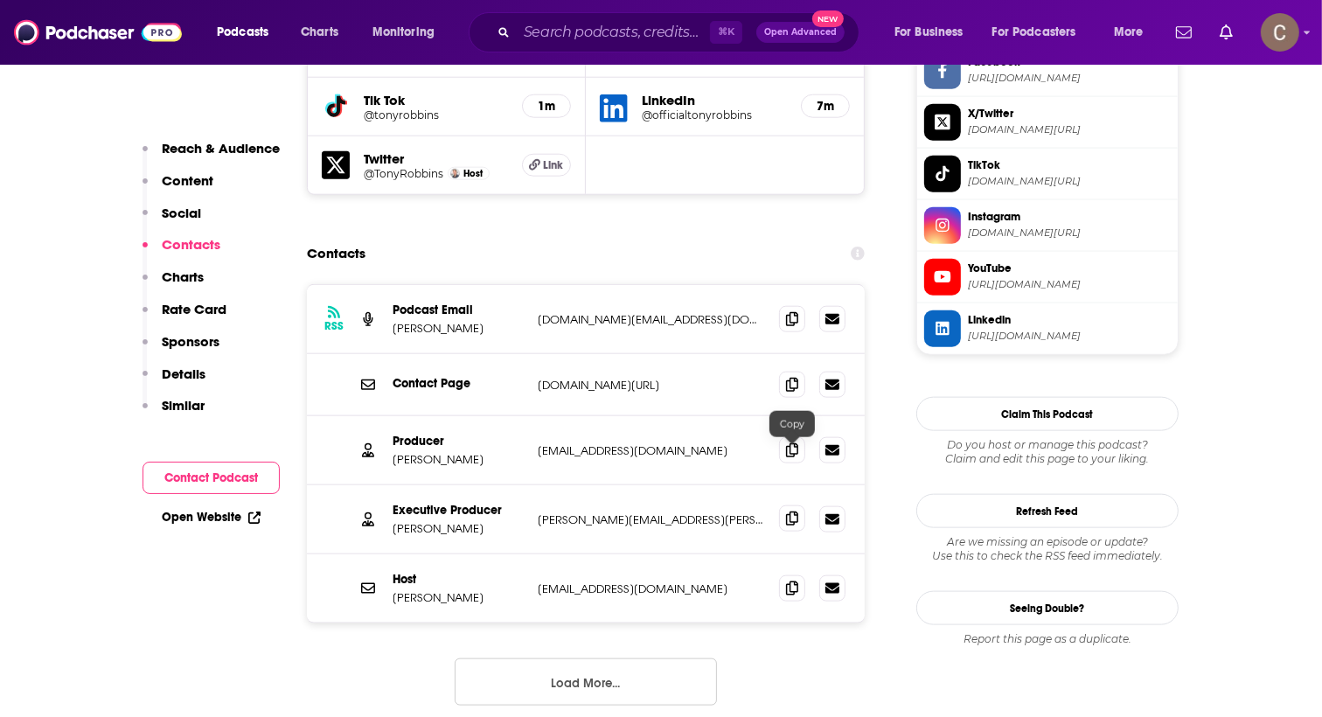
click at [784, 505] on span at bounding box center [792, 518] width 26 height 26
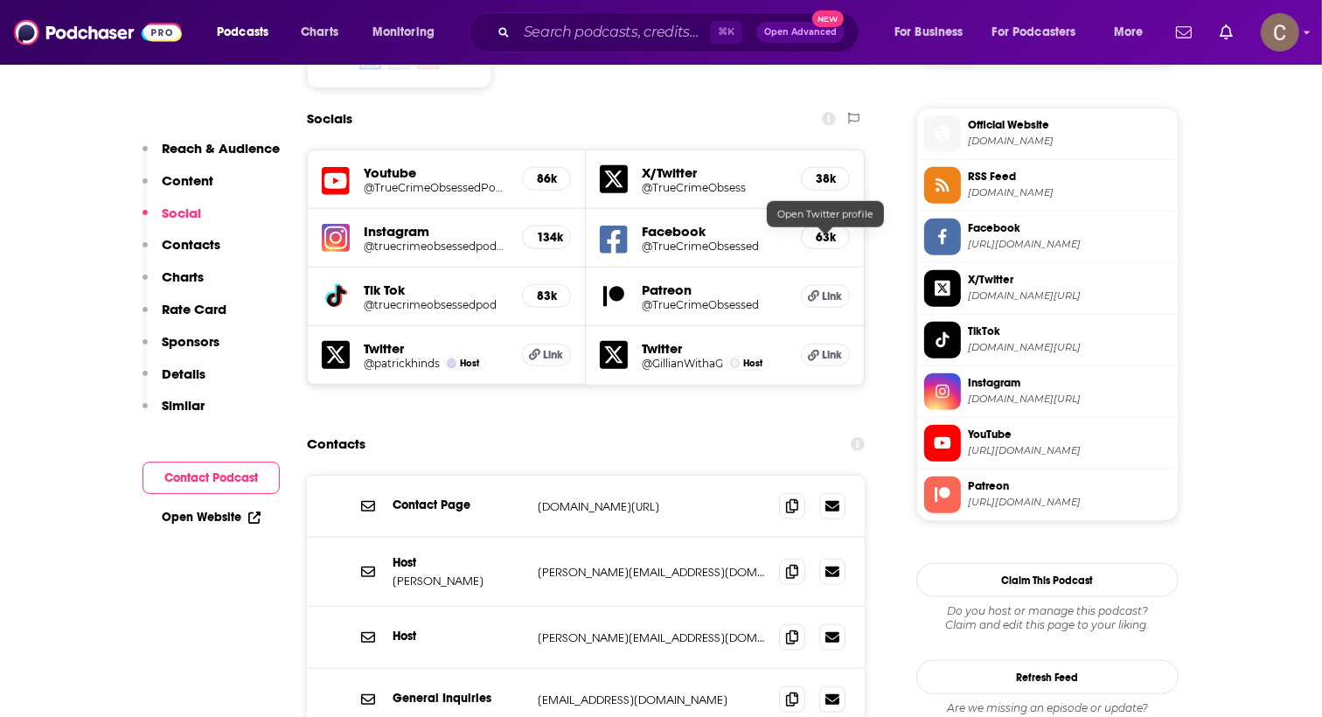
scroll to position [1576, 0]
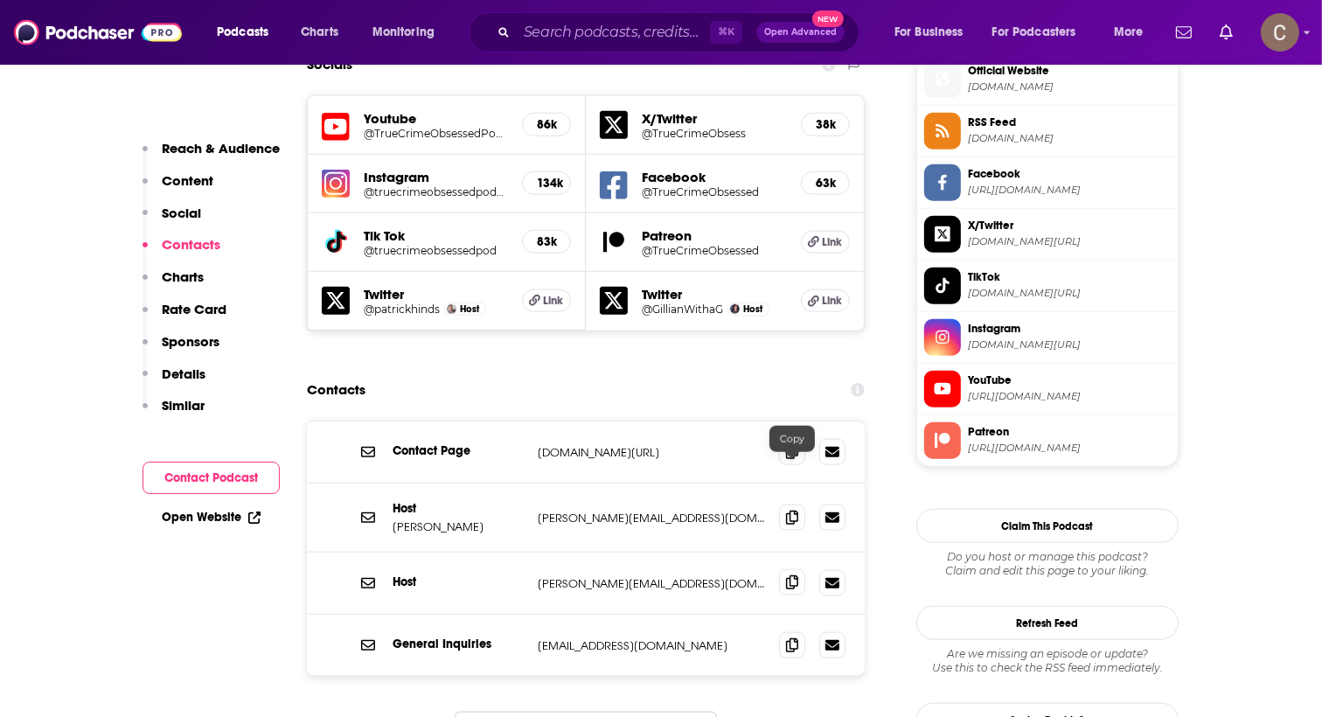
click at [790, 575] on icon at bounding box center [792, 582] width 12 height 14
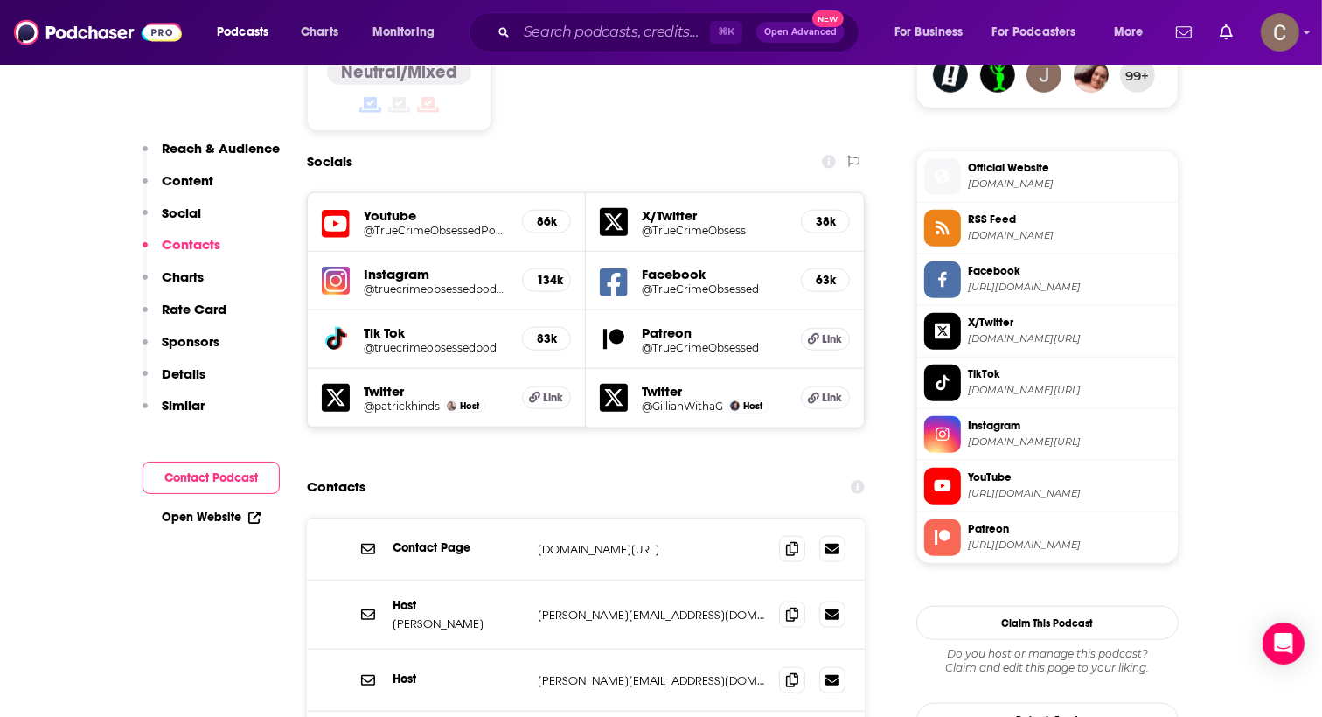
scroll to position [1455, 0]
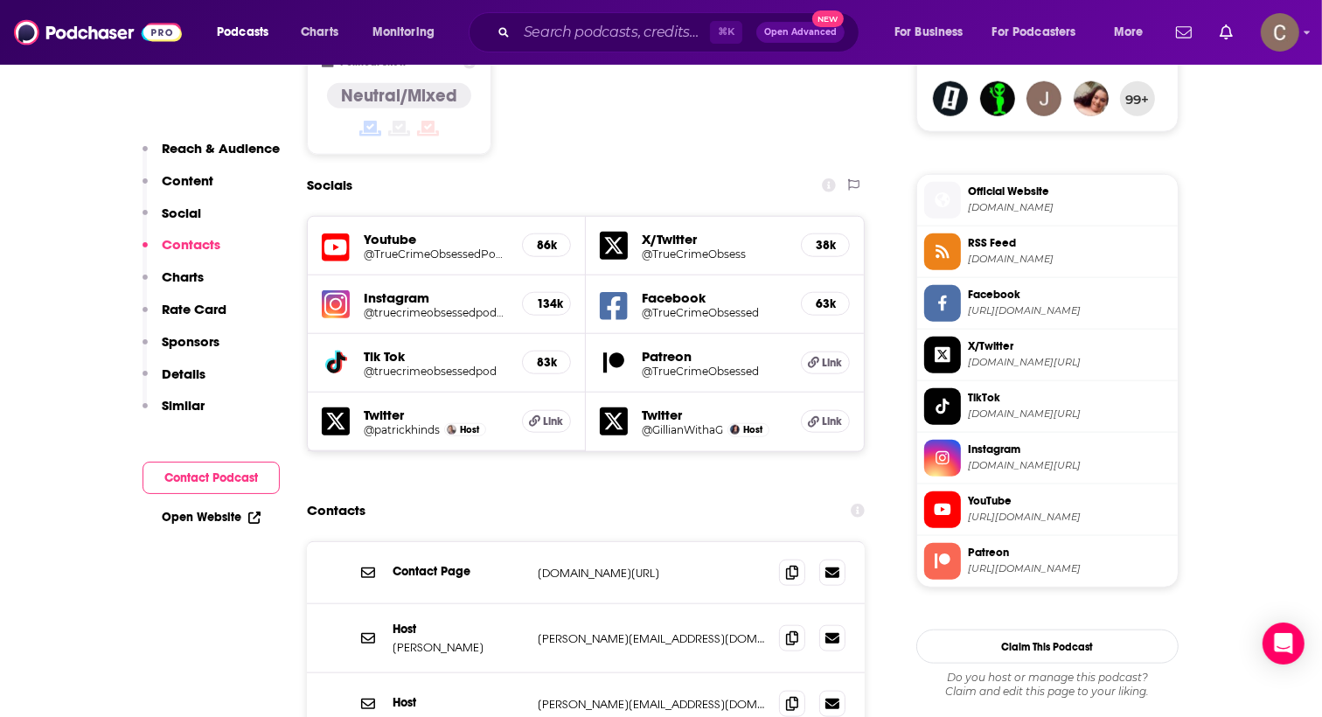
click at [684, 348] on h5 "Patreon" at bounding box center [714, 356] width 145 height 17
click at [831, 351] on h5 "Link" at bounding box center [825, 362] width 49 height 23
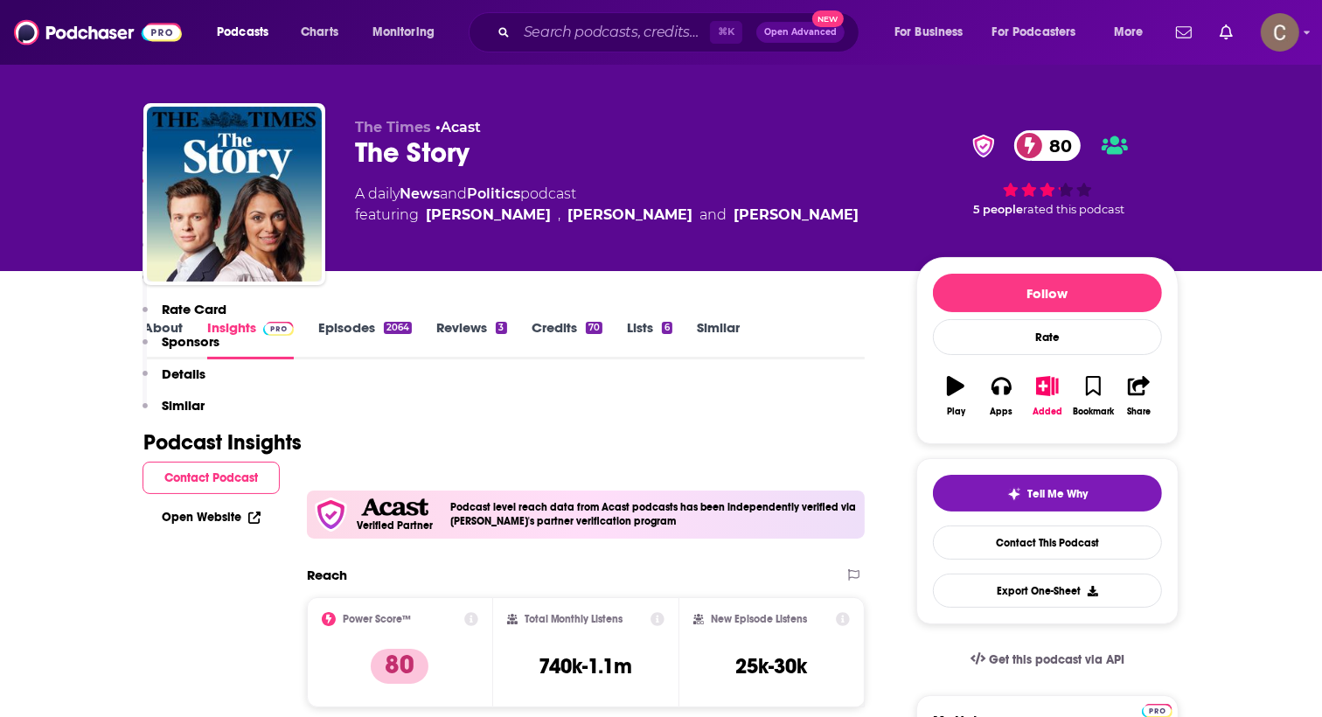
scroll to position [1679, 0]
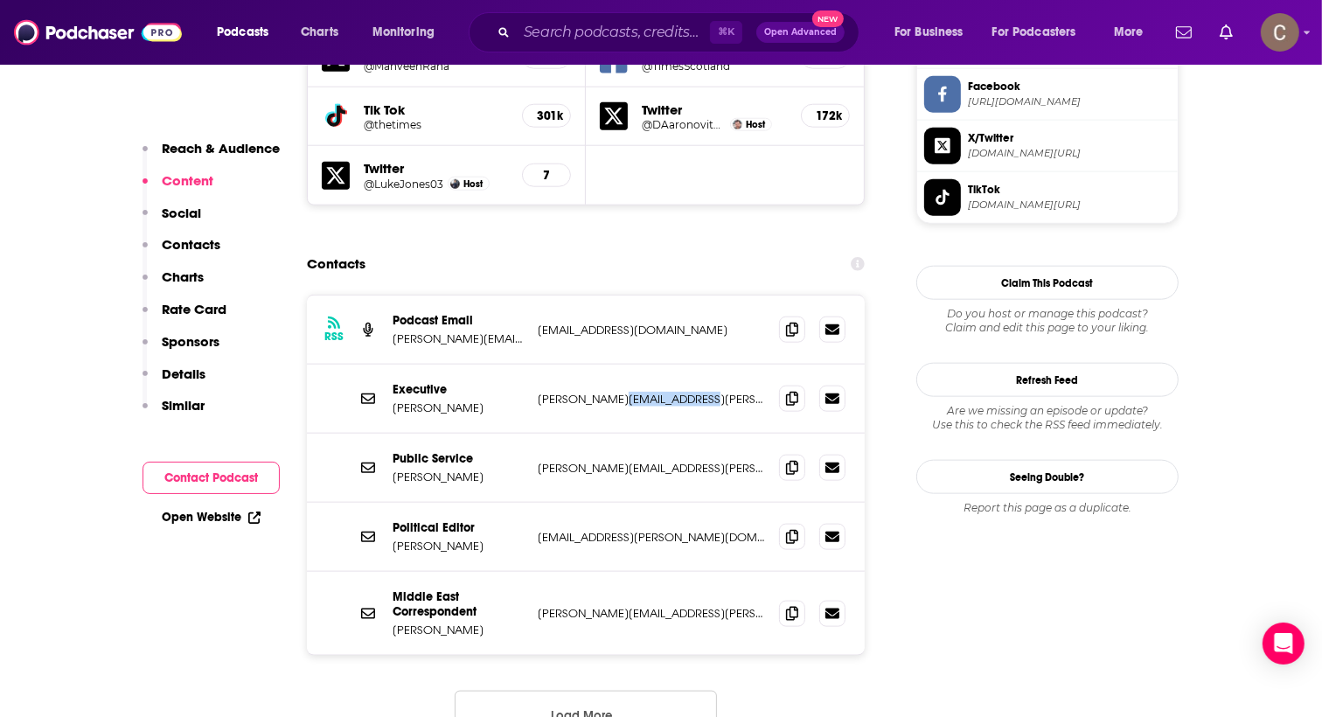
drag, startPoint x: 710, startPoint y: 305, endPoint x: 633, endPoint y: 305, distance: 76.9
click at [633, 392] on p "[PERSON_NAME][EMAIL_ADDRESS][PERSON_NAME][DOMAIN_NAME]" at bounding box center [651, 399] width 227 height 15
copy p "[DOMAIN_NAME]"
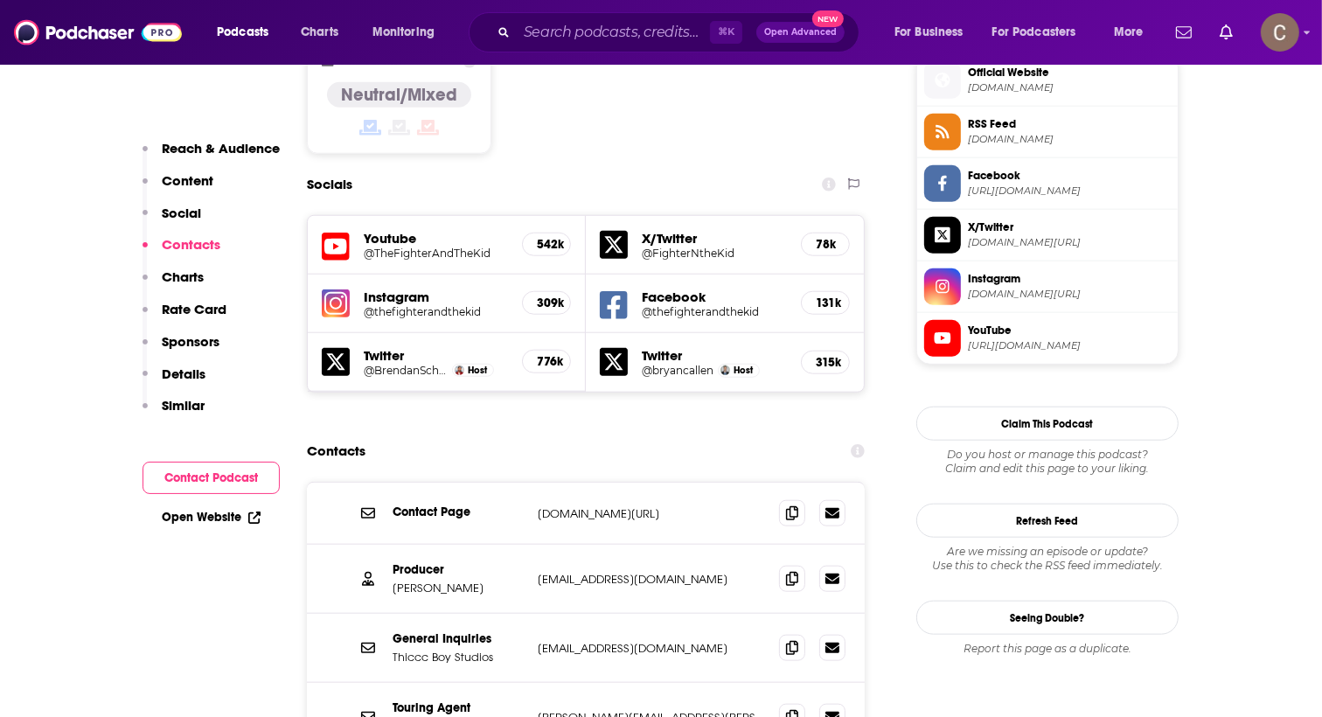
scroll to position [1443, 0]
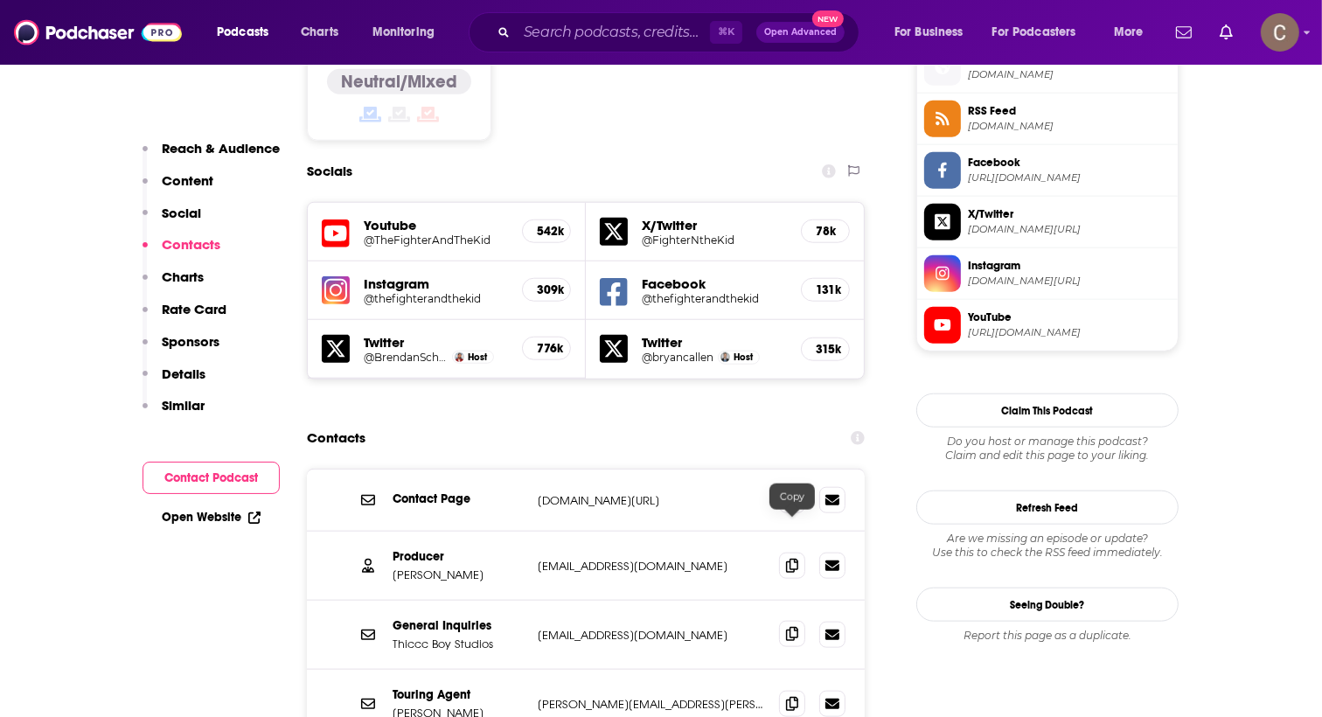
click at [794, 627] on icon at bounding box center [792, 634] width 12 height 14
drag, startPoint x: 702, startPoint y: 458, endPoint x: 525, endPoint y: 458, distance: 177.5
click at [525, 532] on div "Producer [PERSON_NAME] Yi [EMAIL_ADDRESS][DOMAIN_NAME] [DOMAIN_NAME][EMAIL_ADDR…" at bounding box center [586, 566] width 558 height 69
drag, startPoint x: 533, startPoint y: 458, endPoint x: 667, endPoint y: 470, distance: 134.3
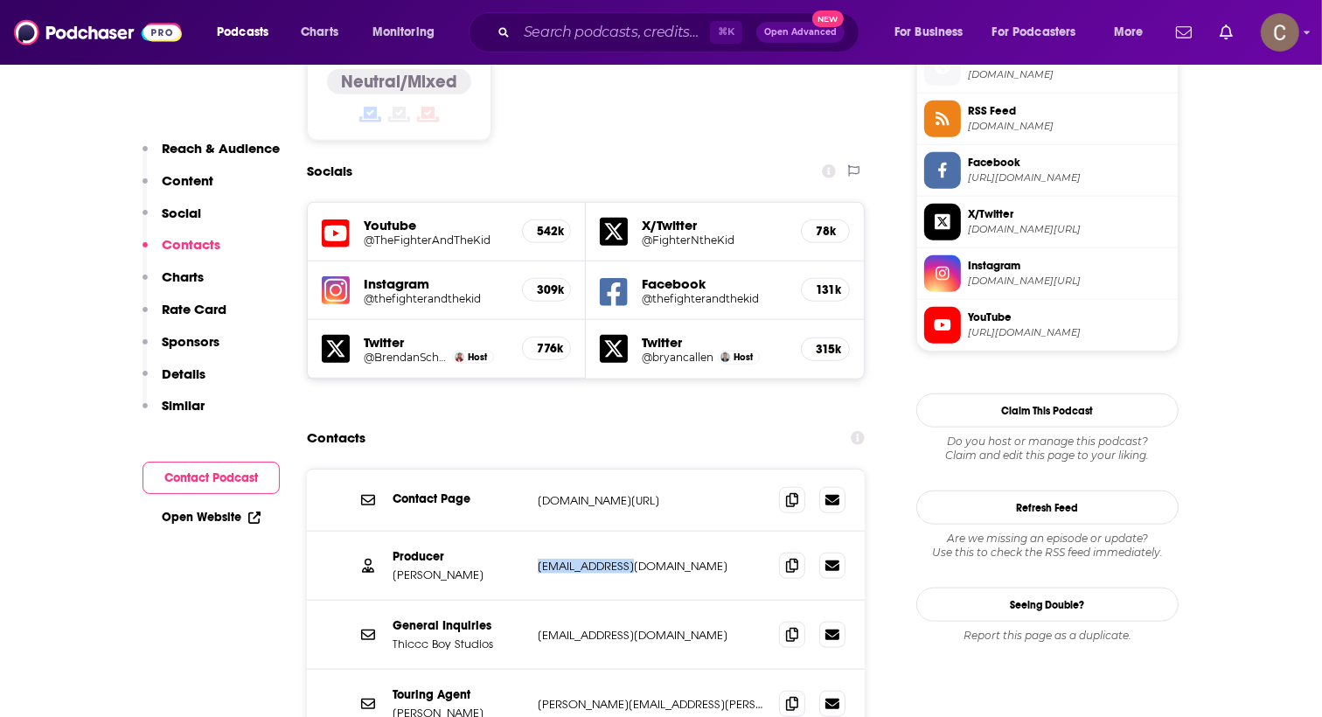
click at [667, 532] on div "Producer [PERSON_NAME] Yi [EMAIL_ADDRESS][DOMAIN_NAME] [DOMAIN_NAME][EMAIL_ADDR…" at bounding box center [586, 566] width 558 height 69
copy p "[EMAIL_ADDRESS][DOMAIN_NAME]"
click at [788, 558] on icon at bounding box center [792, 565] width 12 height 14
